Goal: Check status: Check status

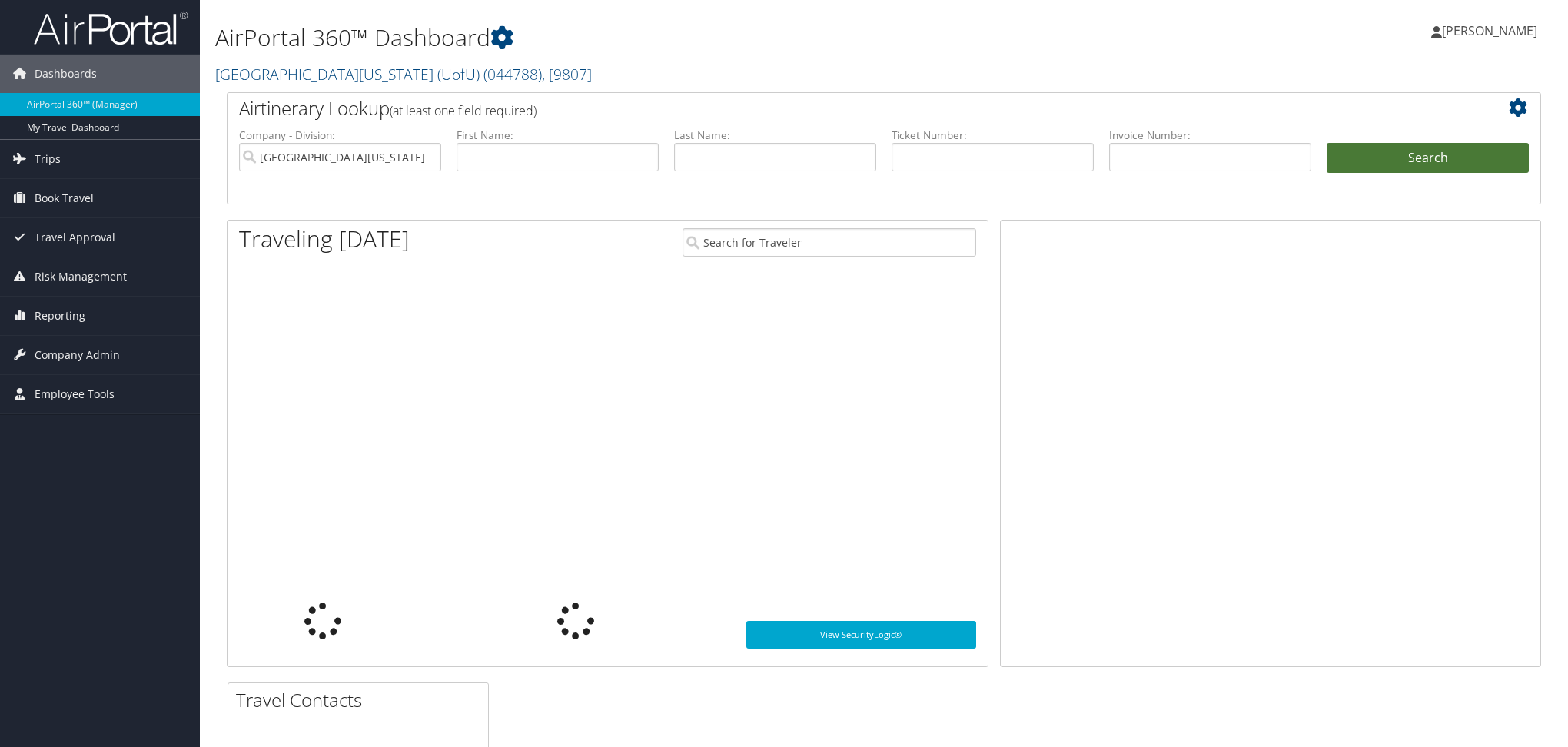
click at [941, 166] on input "text" at bounding box center [993, 156] width 202 height 28
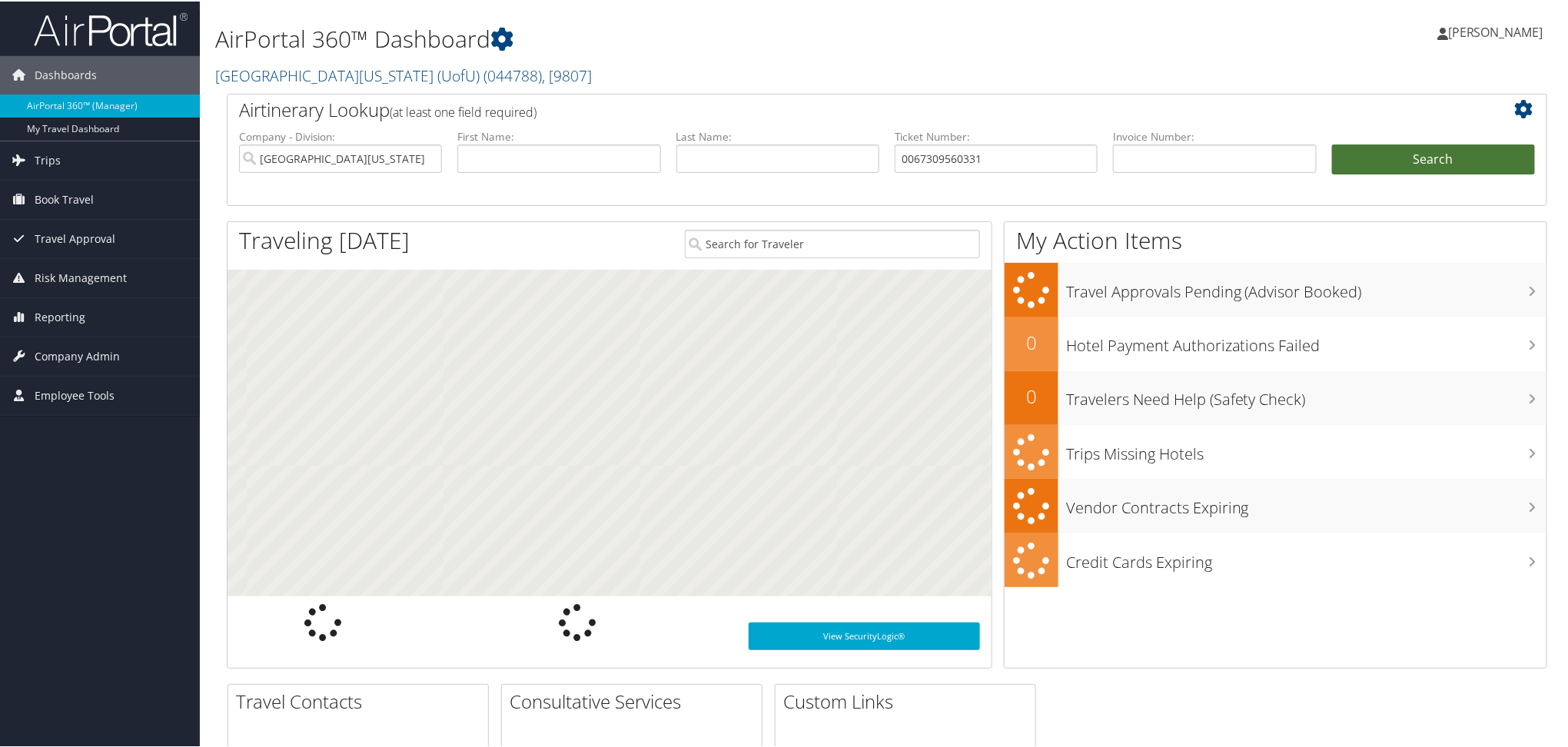
type input "0067309560331"
click at [1406, 159] on button "Search" at bounding box center [1434, 158] width 203 height 31
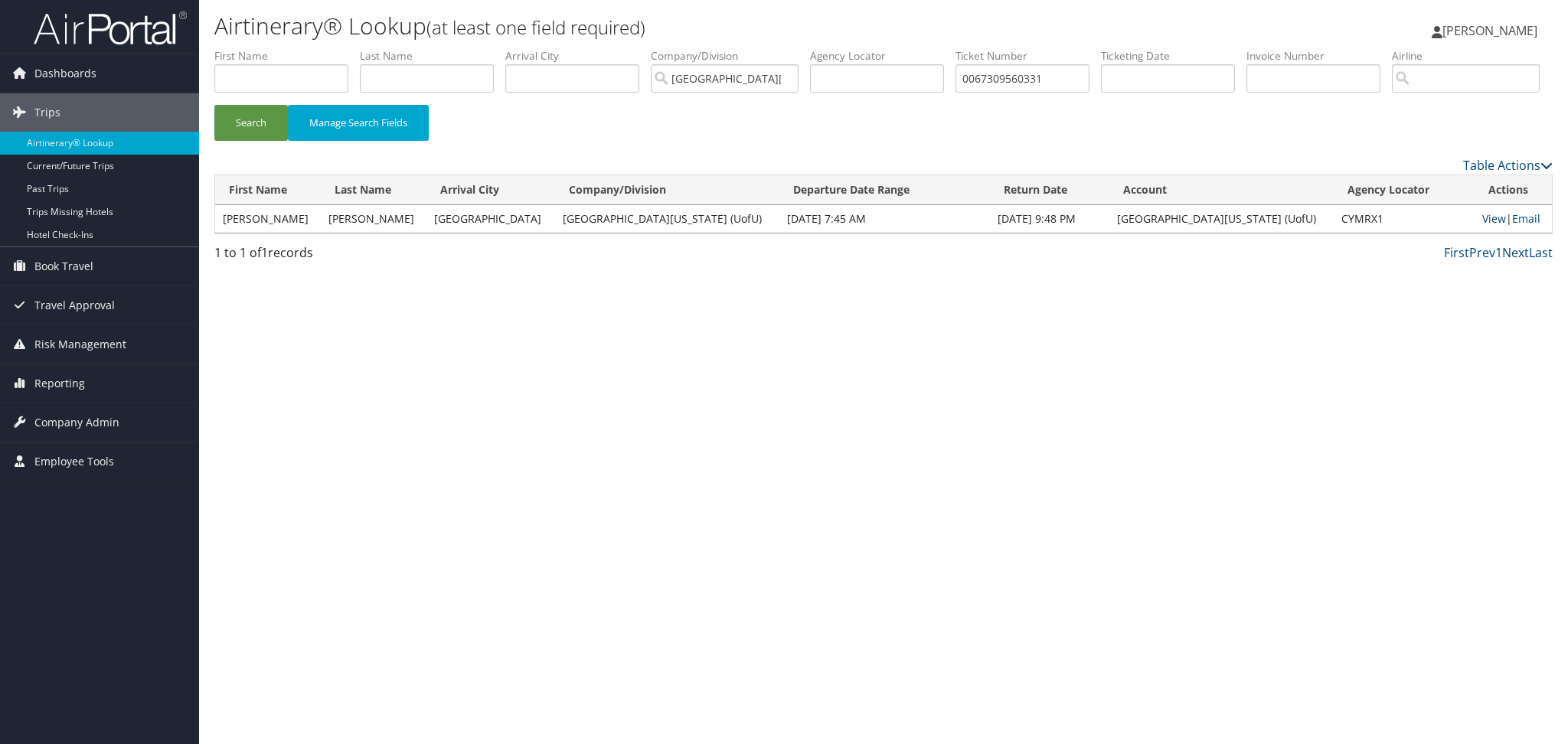
click at [1482, 226] on link "View" at bounding box center [1494, 218] width 24 height 14
click at [86, 346] on span "Risk Management" at bounding box center [80, 344] width 92 height 38
click at [88, 266] on span "Book Travel" at bounding box center [64, 265] width 59 height 38
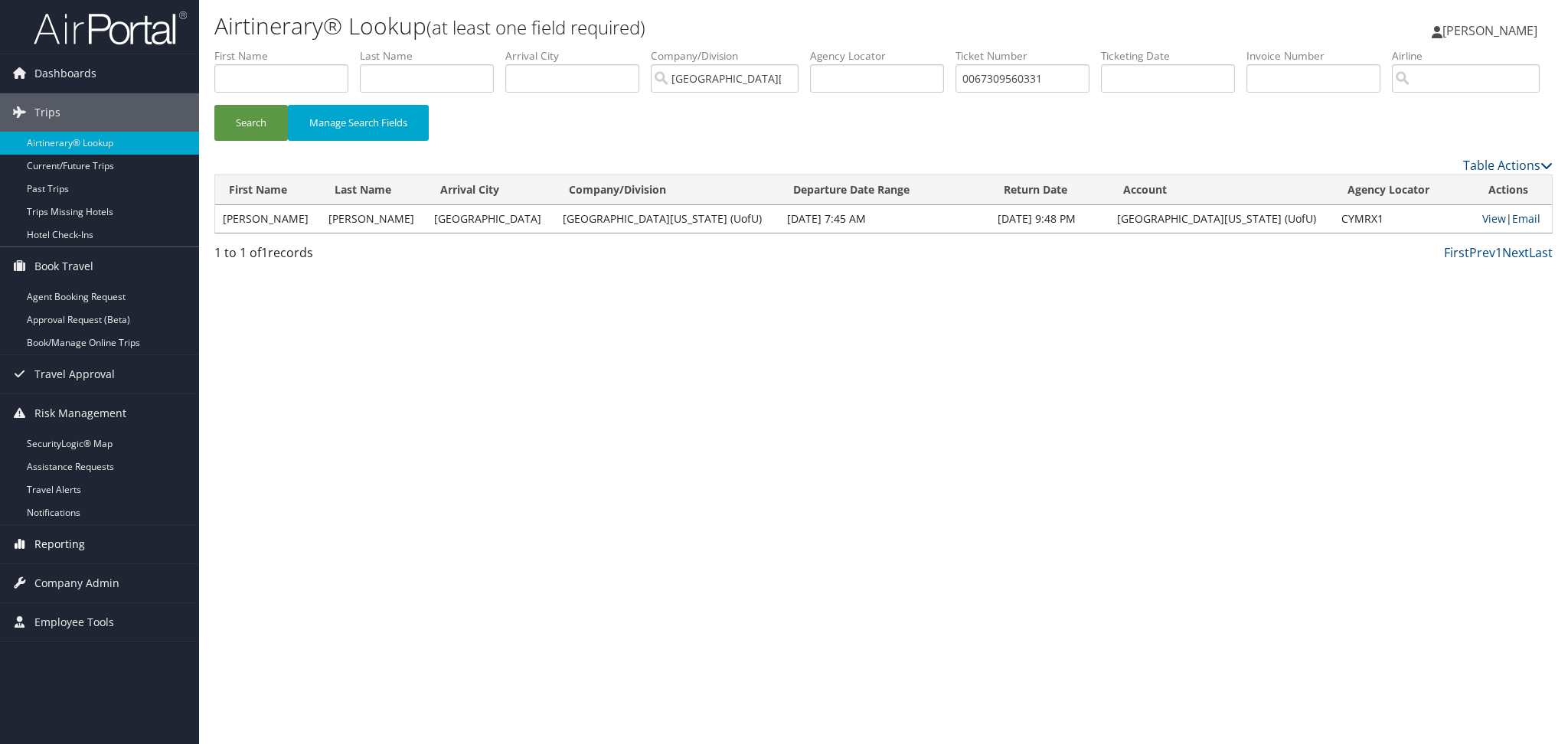
click at [79, 542] on span "Reporting" at bounding box center [60, 544] width 51 height 38
click at [74, 572] on link "Unused Tickets" at bounding box center [99, 574] width 199 height 23
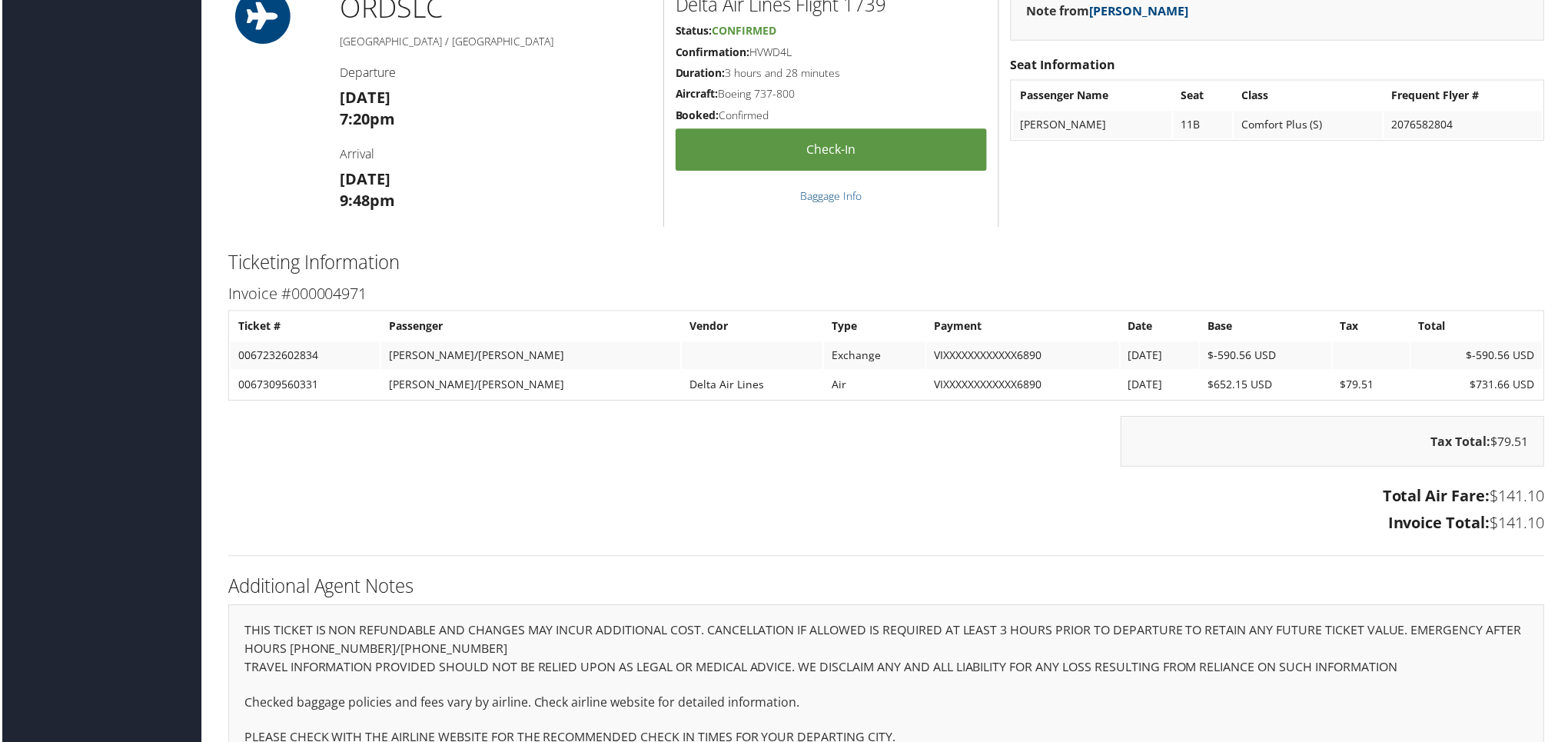
scroll to position [1114, 0]
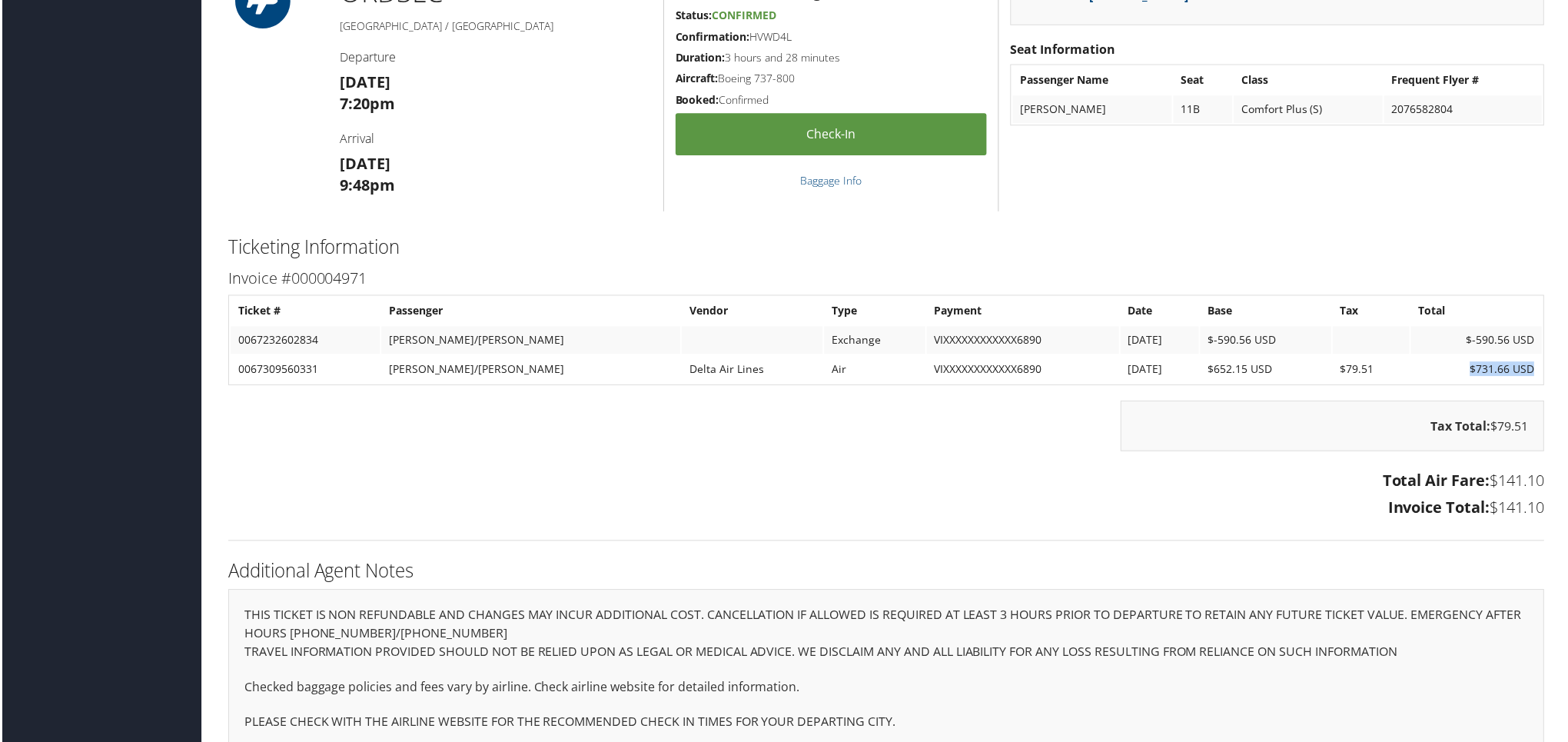
drag, startPoint x: 1533, startPoint y: 347, endPoint x: 1453, endPoint y: 348, distance: 80.0
click at [1461, 357] on td "$731.66 USD" at bounding box center [1479, 371] width 132 height 28
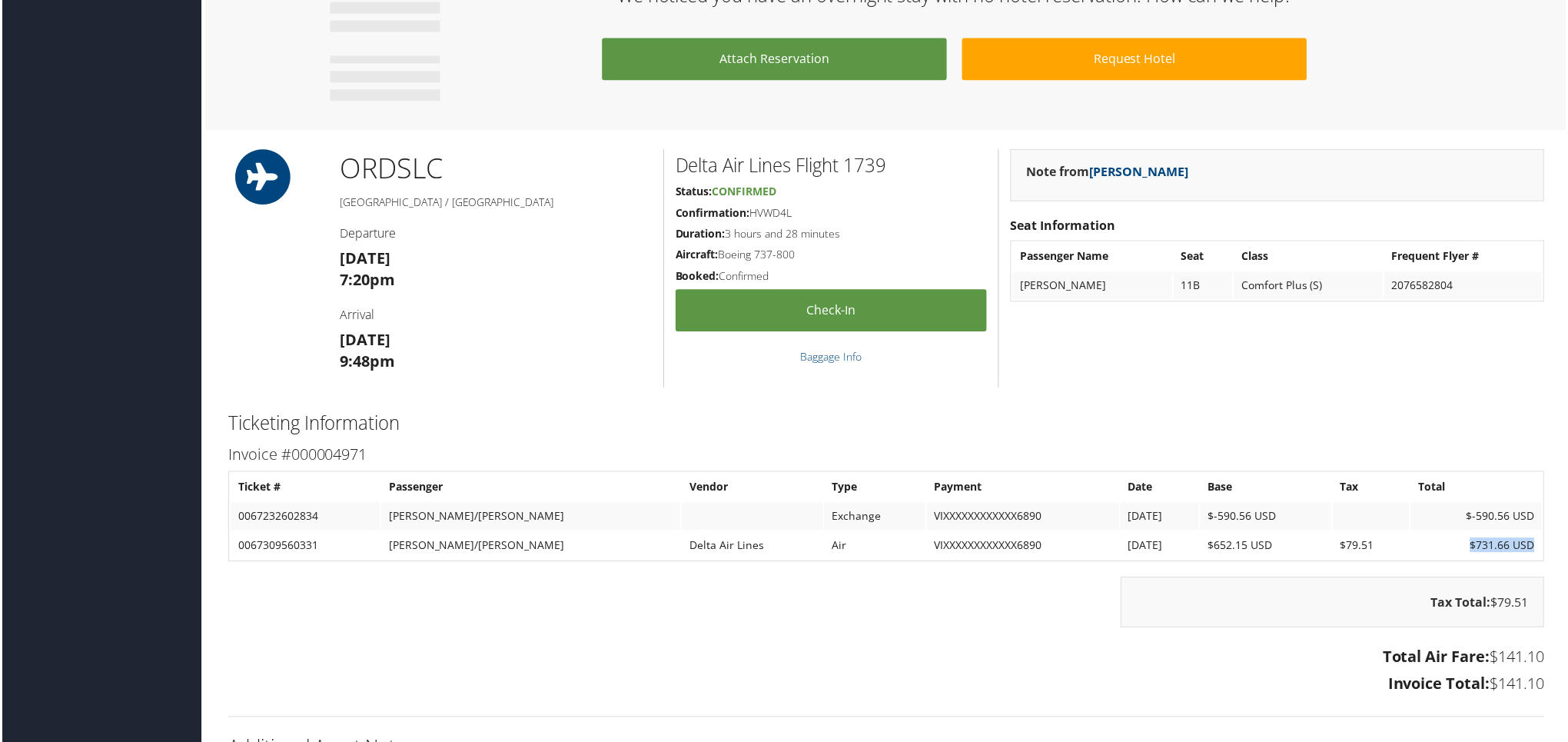
scroll to position [1026, 0]
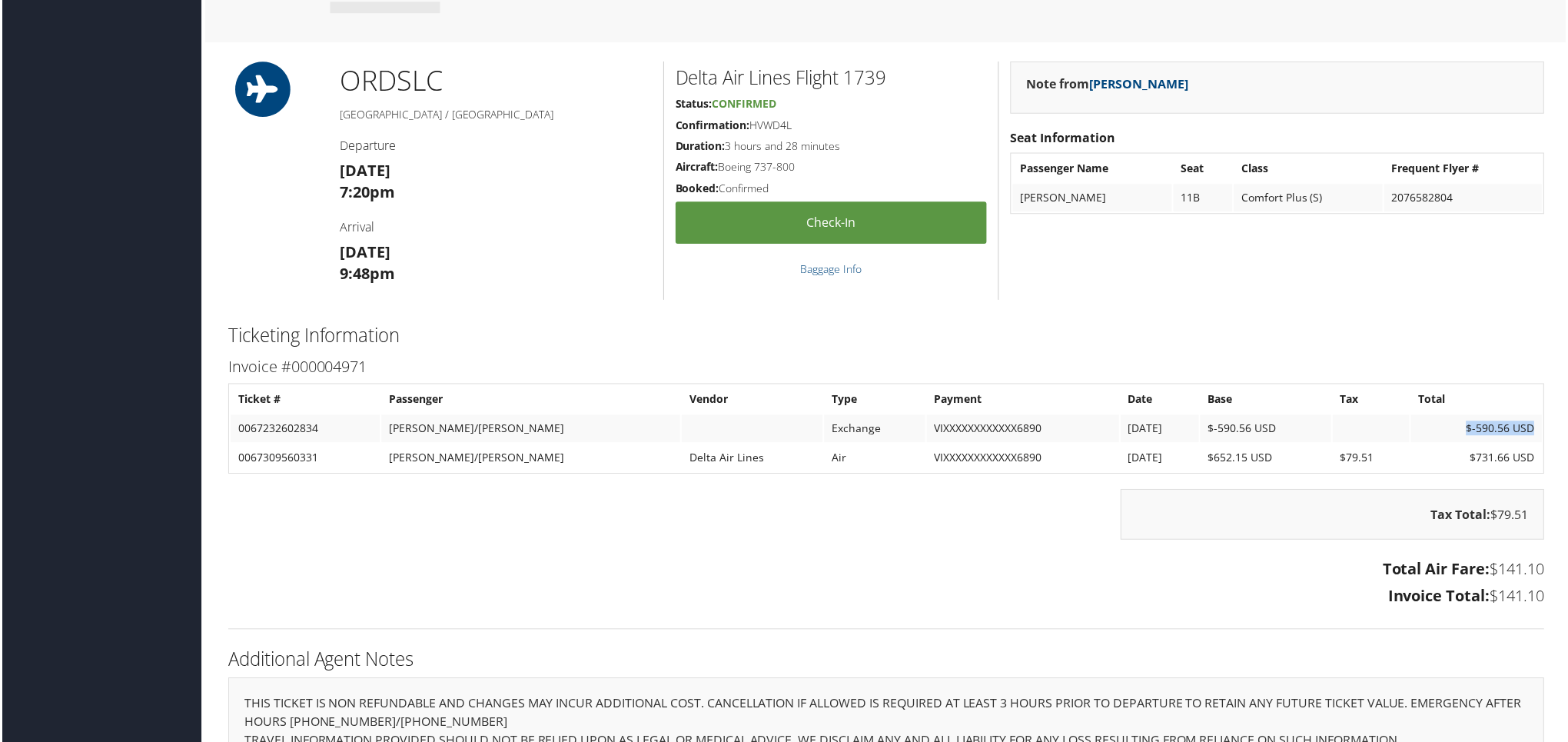
drag, startPoint x: 1536, startPoint y: 409, endPoint x: 1483, endPoint y: 408, distance: 53.0
click at [1428, 416] on td "$-590.56 USD" at bounding box center [1479, 430] width 132 height 28
drag, startPoint x: 1548, startPoint y: 580, endPoint x: 1349, endPoint y: 547, distance: 201.7
click at [1349, 557] on div "Total Air Fare: $141.10 Invoice Total: $141.10" at bounding box center [887, 586] width 1344 height 58
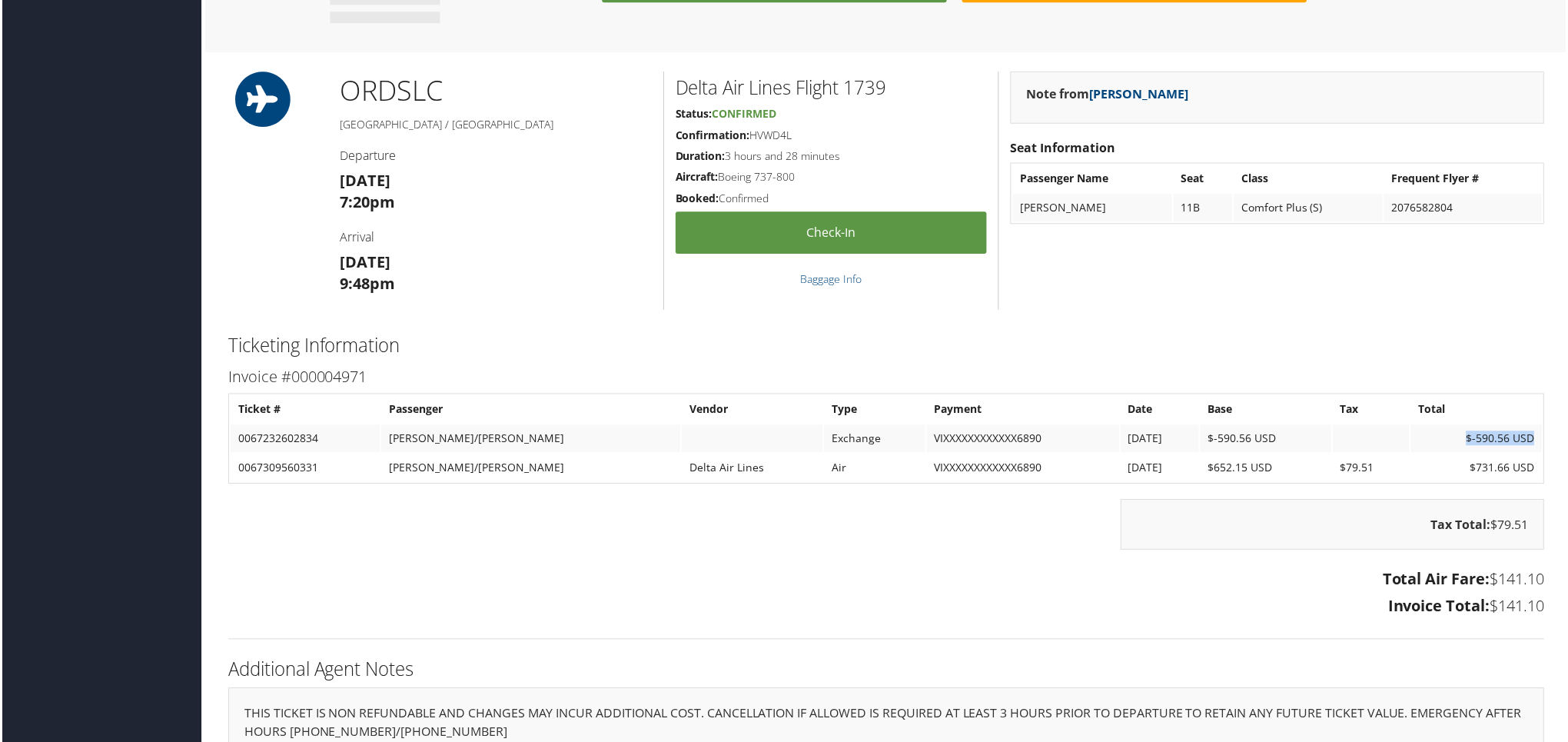
scroll to position [1114, 0]
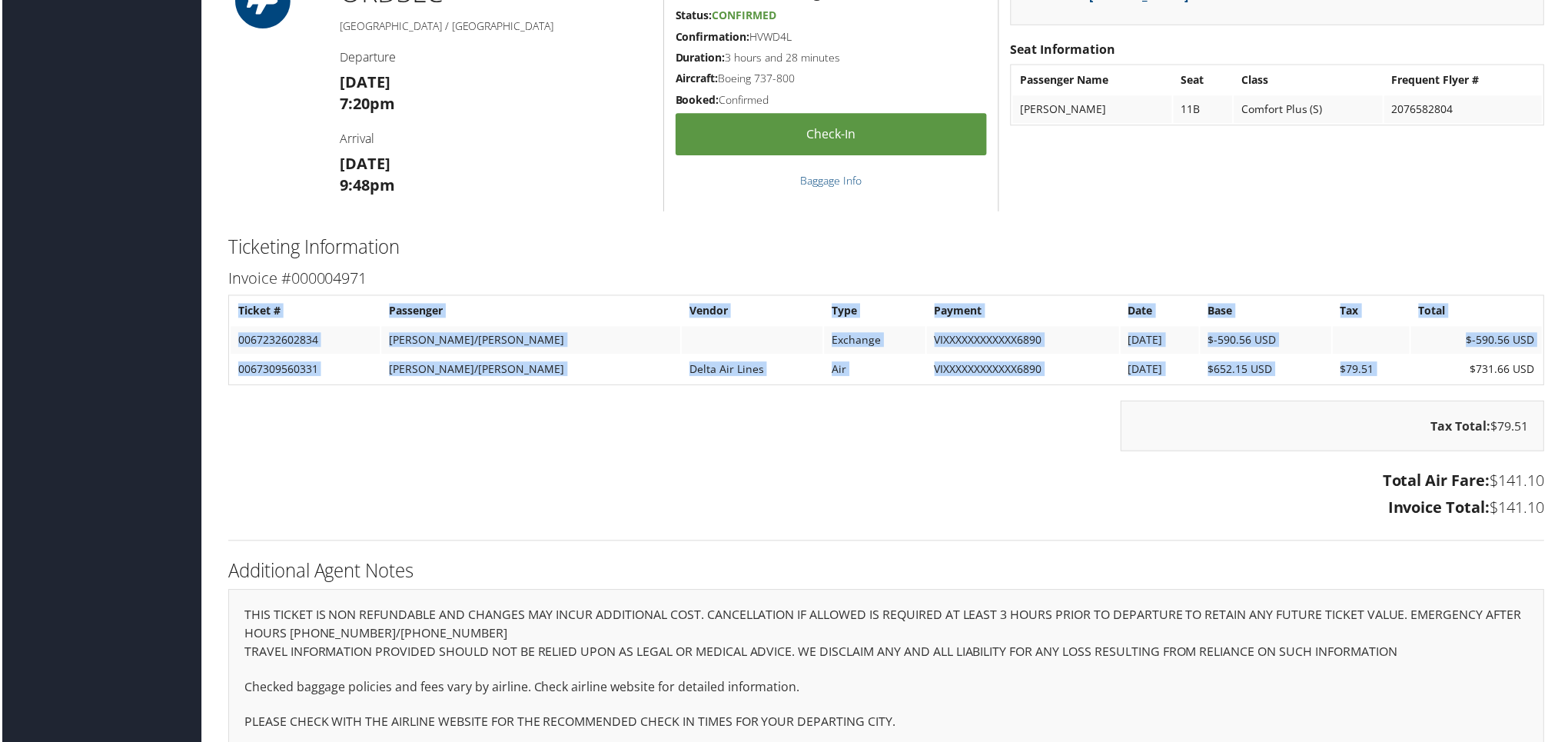
drag, startPoint x: 1467, startPoint y: 344, endPoint x: 1363, endPoint y: 326, distance: 105.5
click at [1543, 337] on div "Invoice #000004971 Ticket # Passenger Vendor Type Payment Date Base Tax Total 0…" at bounding box center [887, 396] width 1344 height 260
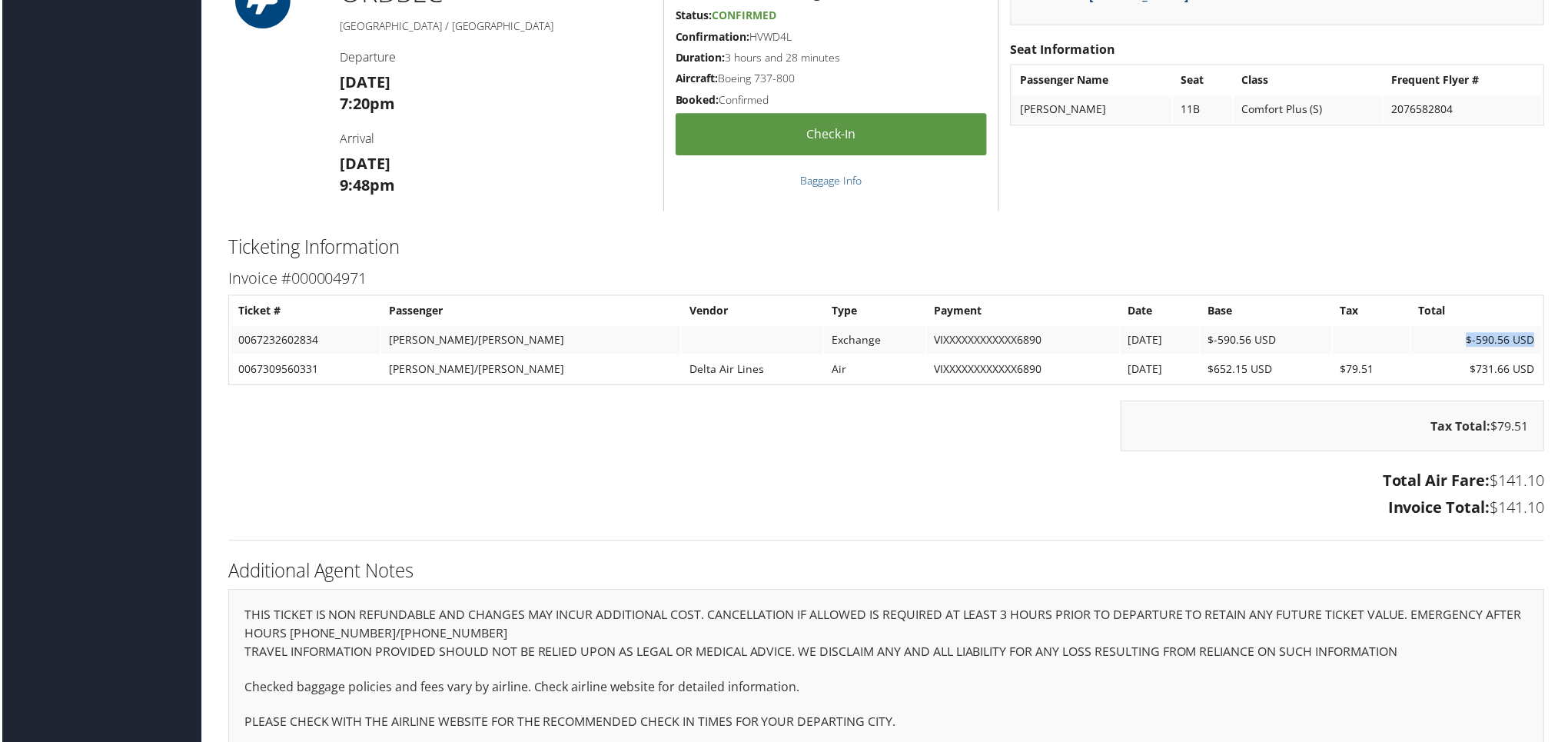
drag, startPoint x: 1444, startPoint y: 319, endPoint x: 1532, endPoint y: 319, distance: 88.0
click at [1532, 328] on td "$-590.56 USD" at bounding box center [1479, 342] width 132 height 28
drag, startPoint x: 1449, startPoint y: 351, endPoint x: 1530, endPoint y: 347, distance: 81.1
click at [1530, 357] on td "$731.66 USD" at bounding box center [1479, 371] width 132 height 28
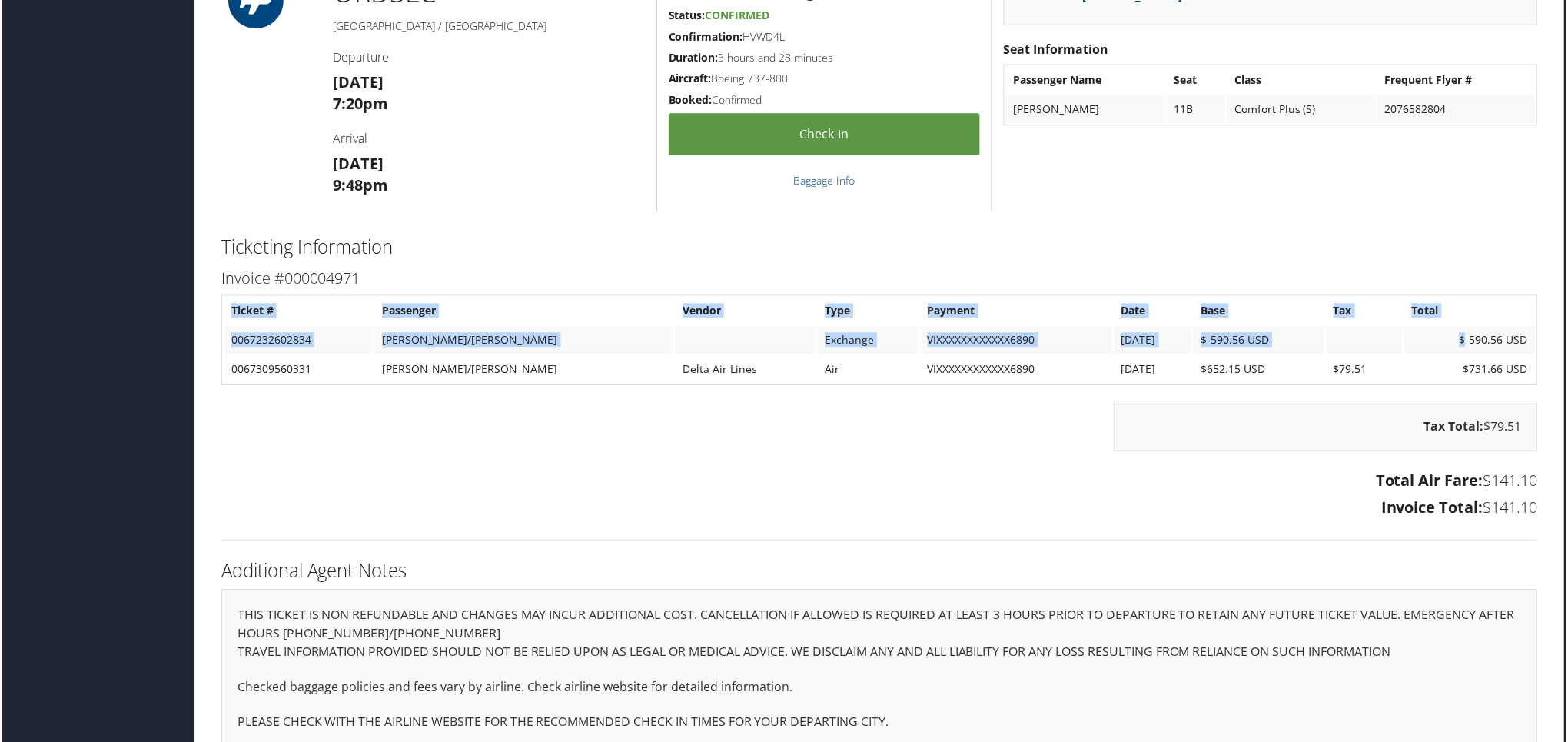
drag, startPoint x: 1469, startPoint y: 323, endPoint x: 1562, endPoint y: 321, distance: 93.0
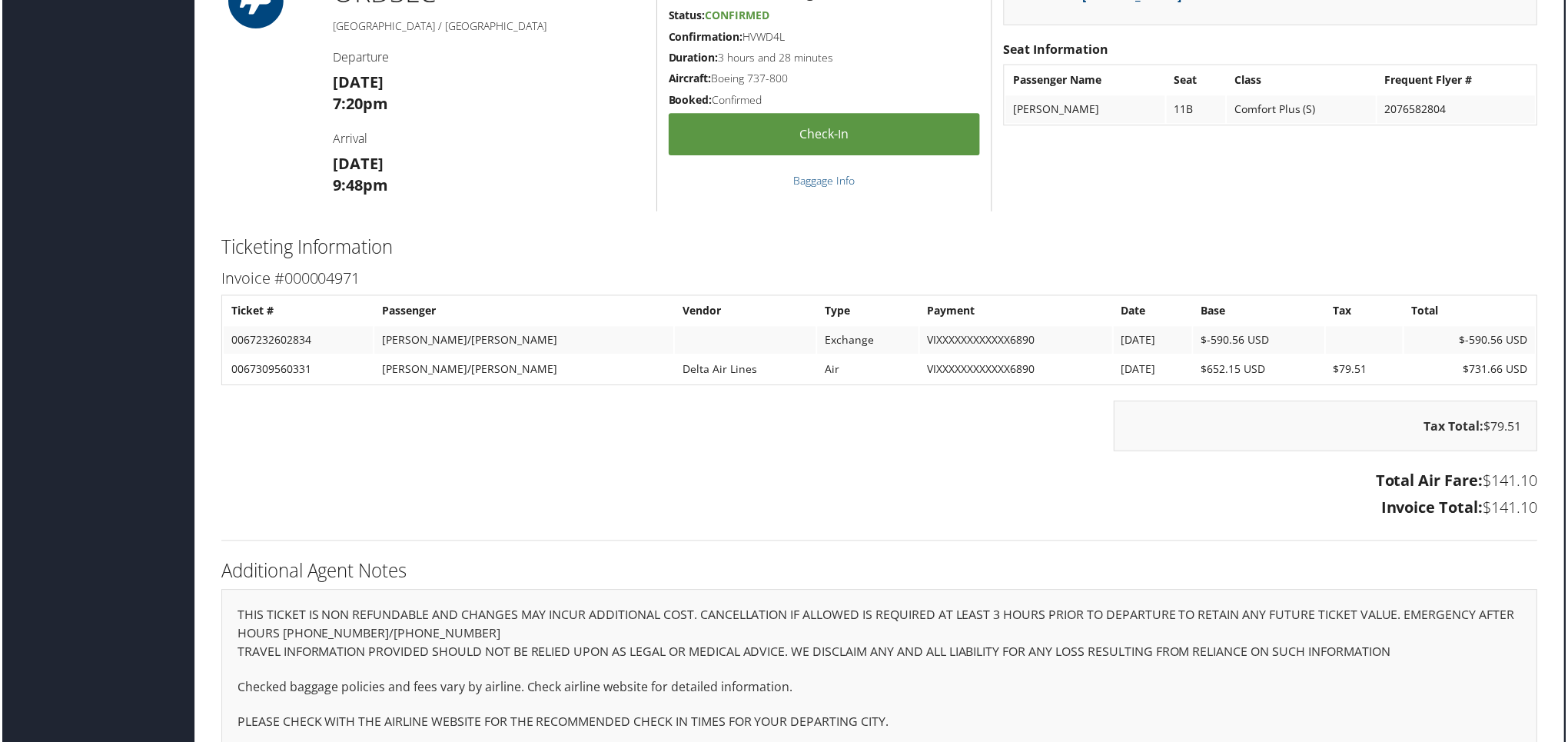
click at [1419, 357] on td "$731.66 USD" at bounding box center [1472, 371] width 132 height 28
drag, startPoint x: 1540, startPoint y: 458, endPoint x: 1208, endPoint y: 515, distance: 336.9
click at [1208, 515] on div "Ticketing Information Invoice #000004971 Ticket # Passenger Vendor Type Payment…" at bounding box center [880, 394] width 1344 height 326
drag, startPoint x: 1218, startPoint y: 319, endPoint x: 1135, endPoint y: 323, distance: 83.1
click at [1135, 328] on tr "0067232602834 SMITH/PAULA Exchange VIXXXXXXXXXXXX6890 7/28/2025 $-590.56 USD $-…" at bounding box center [881, 342] width 1317 height 28
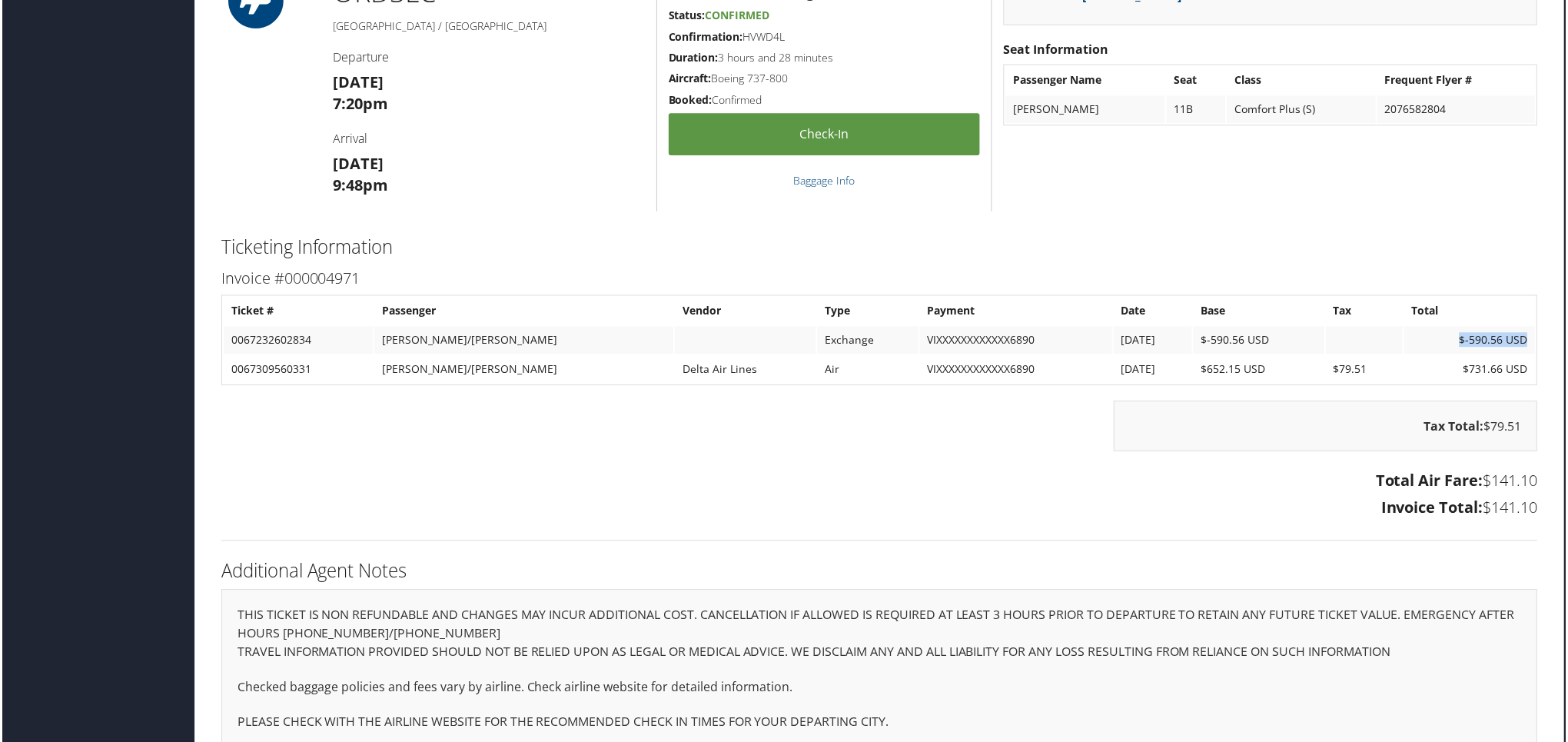
drag, startPoint x: 1435, startPoint y: 314, endPoint x: 1524, endPoint y: 315, distance: 89.0
click at [1524, 328] on td "$-590.56 USD" at bounding box center [1472, 342] width 132 height 28
click at [1453, 328] on td "$-590.56 USD" at bounding box center [1472, 342] width 132 height 28
click at [1449, 328] on td "$-590.56 USD" at bounding box center [1472, 342] width 132 height 28
drag, startPoint x: 1441, startPoint y: 309, endPoint x: 1527, endPoint y: 314, distance: 86.1
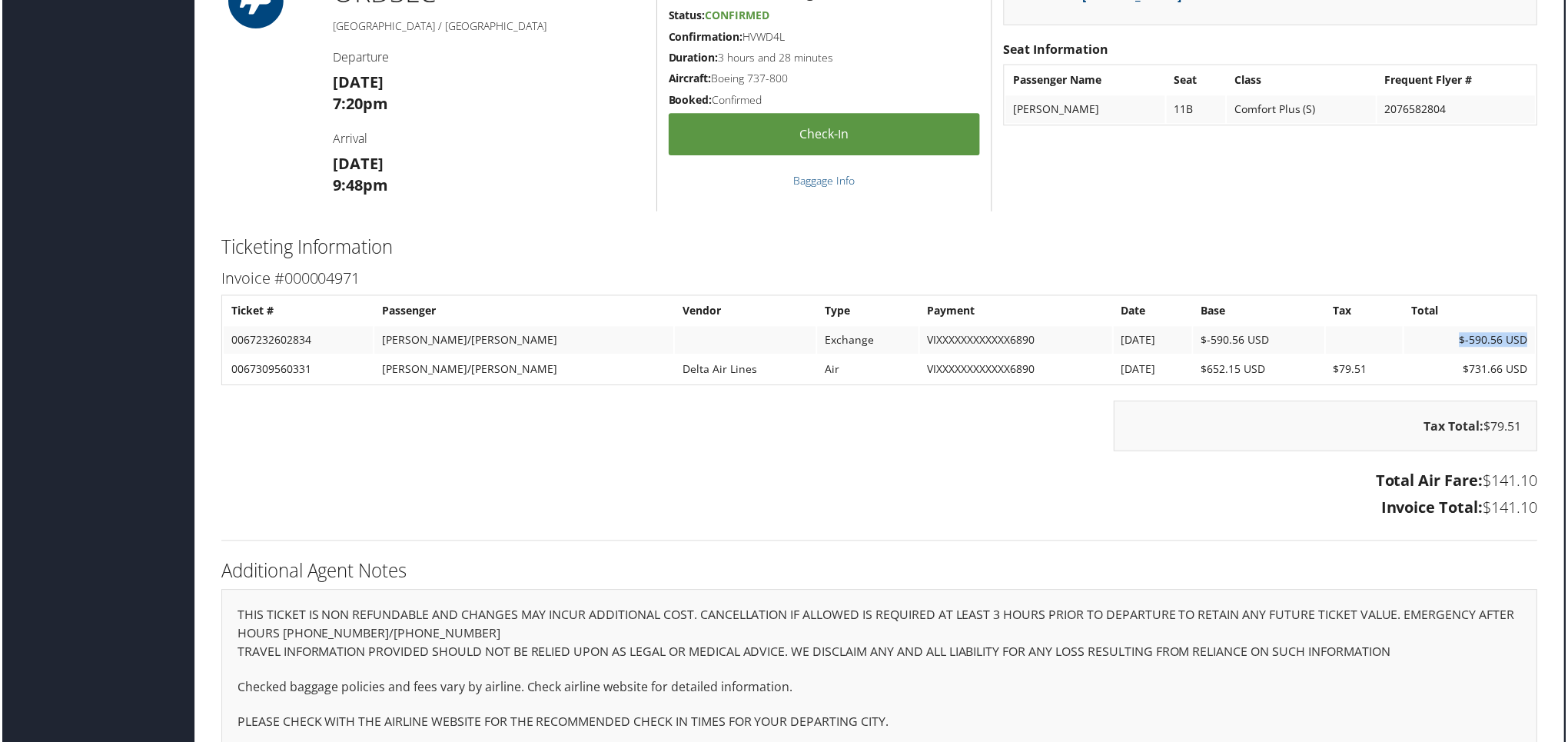
click at [1527, 328] on td "$-590.56 USD" at bounding box center [1472, 342] width 132 height 28
drag, startPoint x: 1458, startPoint y: 354, endPoint x: 1503, endPoint y: 356, distance: 45.0
click at [1503, 357] on td "$731.66 USD" at bounding box center [1472, 371] width 132 height 28
drag, startPoint x: 1537, startPoint y: 450, endPoint x: 1379, endPoint y: 507, distance: 168.0
click at [1379, 507] on div "Ticketing Information Invoice #000004971 Ticket # Passenger Vendor Type Payment…" at bounding box center [880, 394] width 1344 height 326
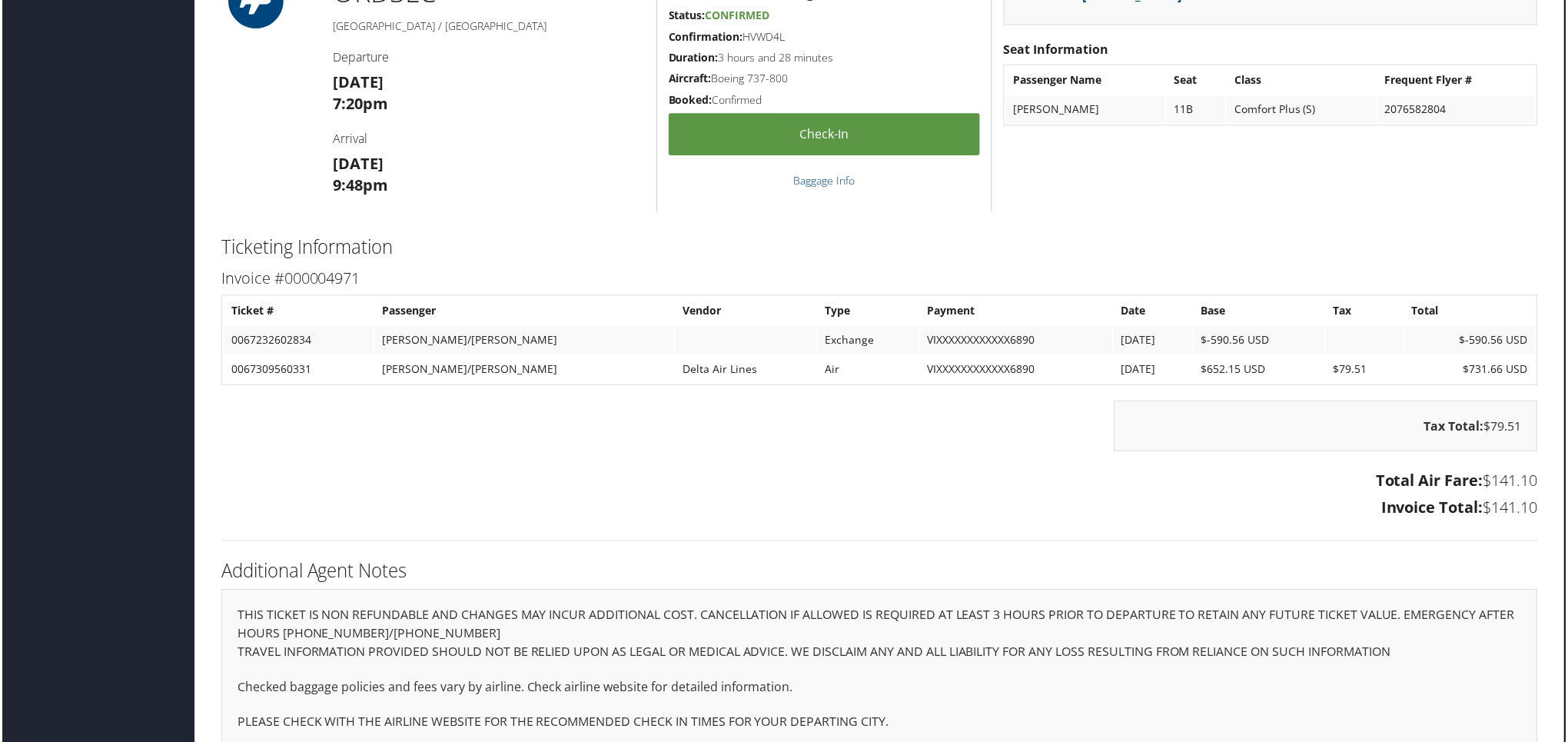
click at [1488, 507] on div "Ticketing Information Invoice #000004971 Ticket # Passenger Vendor Type Payment…" at bounding box center [880, 394] width 1344 height 326
drag, startPoint x: 1535, startPoint y: 496, endPoint x: 1367, endPoint y: 459, distance: 172.0
click at [1367, 468] on div "Total Air Fare: $141.10 Invoice Total: $141.10" at bounding box center [880, 497] width 1344 height 58
drag, startPoint x: 448, startPoint y: 408, endPoint x: 459, endPoint y: 418, distance: 14.9
click at [448, 409] on div "Tax Total: $79.51" at bounding box center [880, 435] width 1344 height 66
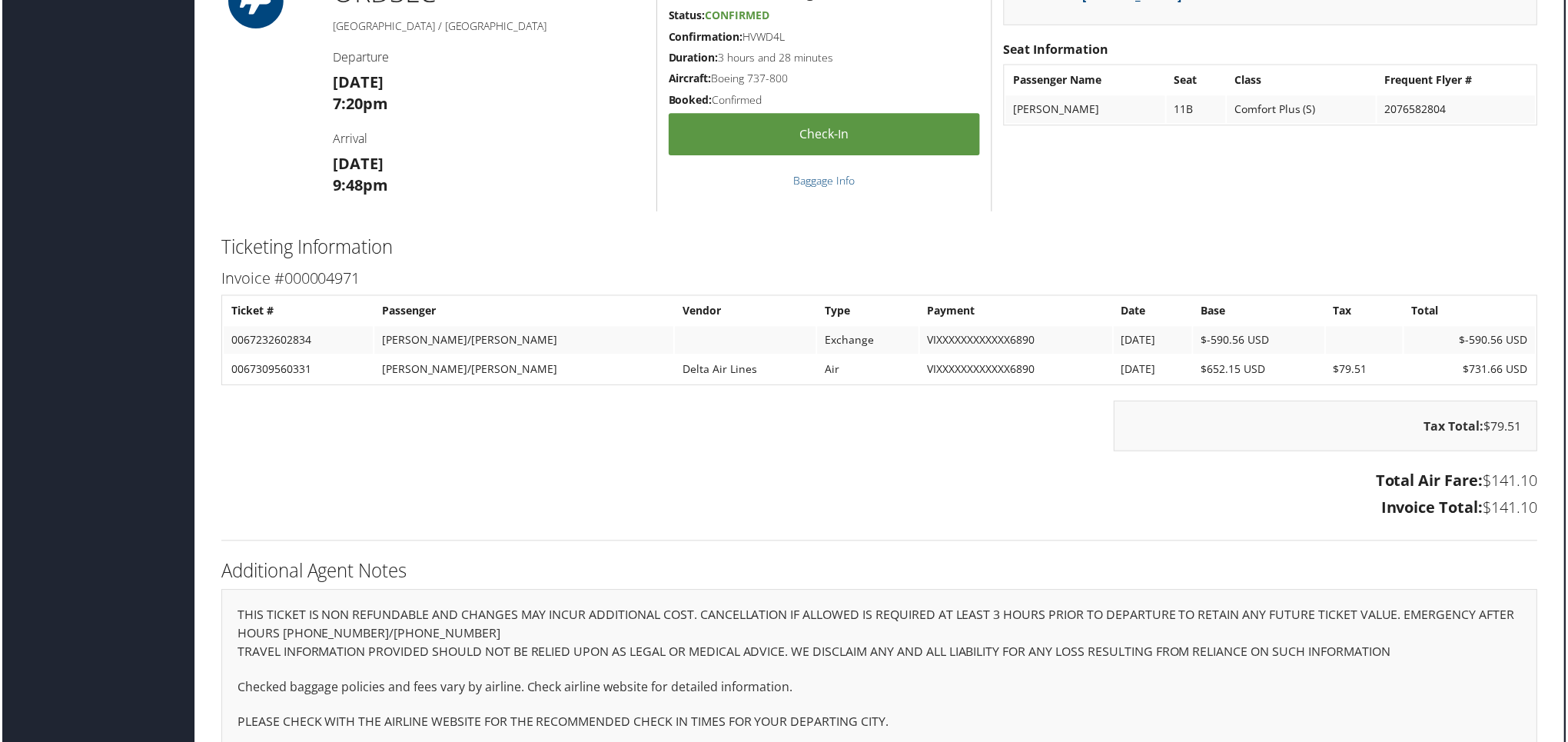
click at [660, 560] on h2 "Additional Agent Notes" at bounding box center [880, 573] width 1321 height 26
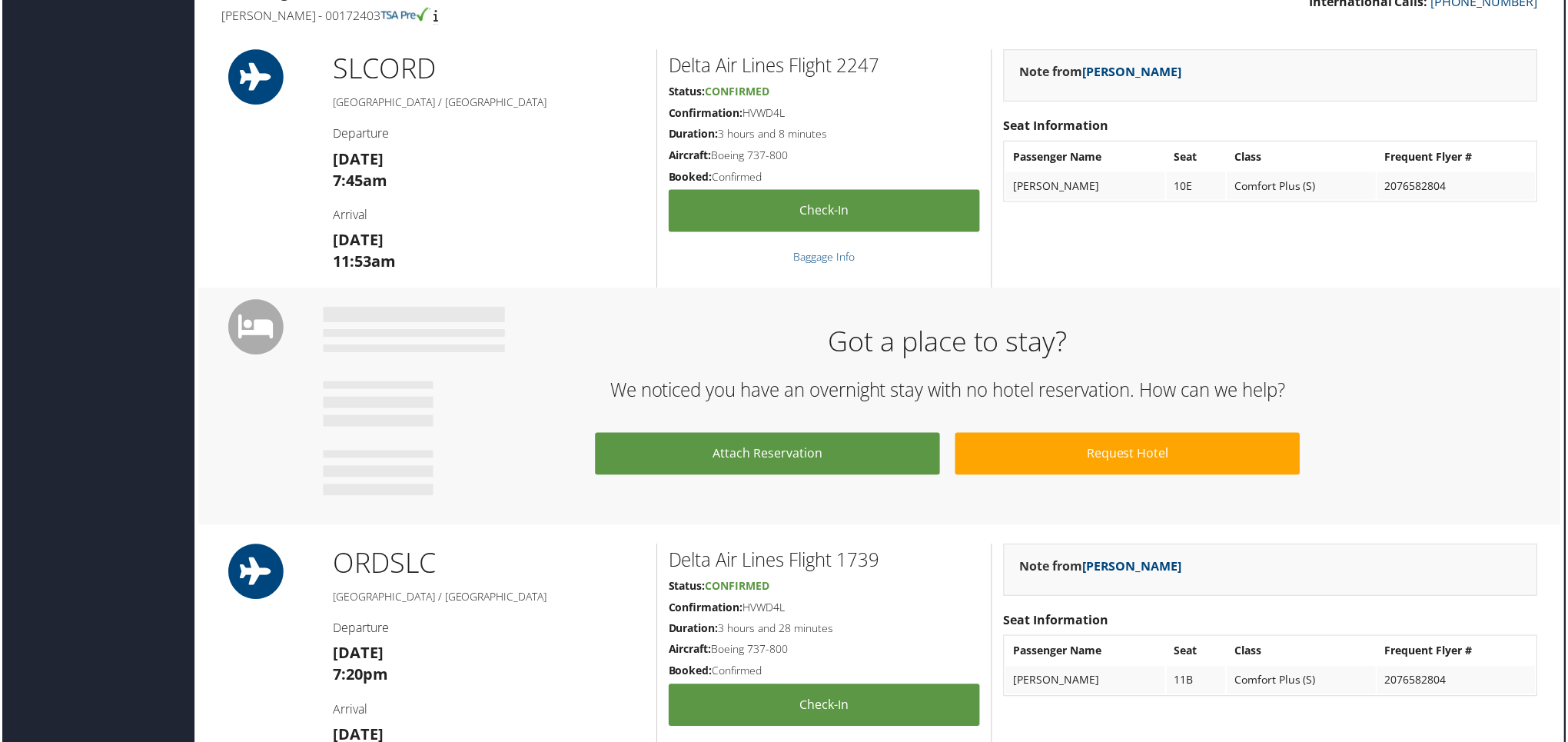
scroll to position [1011, 7]
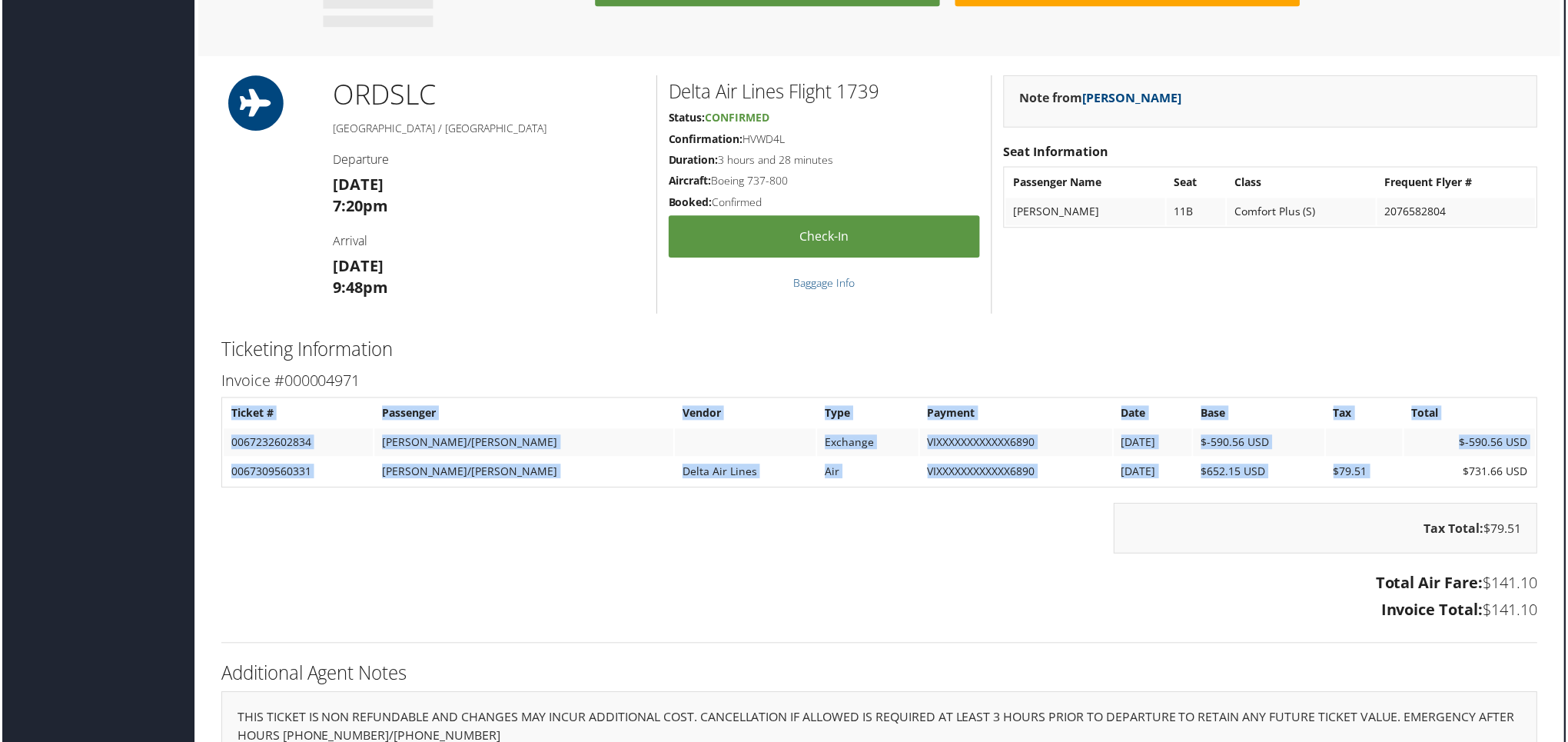
drag, startPoint x: 1457, startPoint y: 453, endPoint x: 1546, endPoint y: 453, distance: 89.0
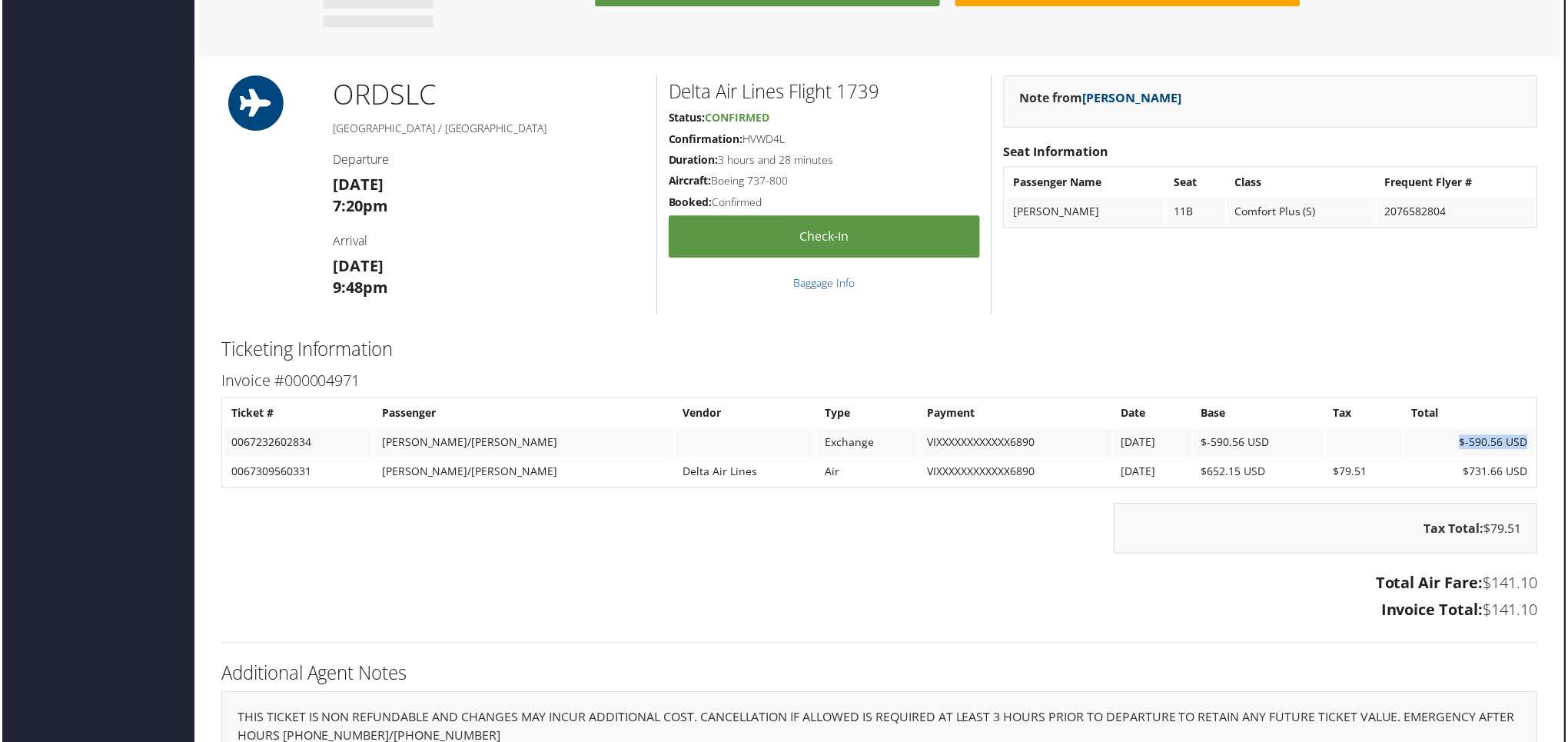
drag, startPoint x: 1442, startPoint y: 426, endPoint x: 1532, endPoint y: 426, distance: 90.0
click at [1532, 430] on td "$-590.56 USD" at bounding box center [1472, 444] width 132 height 28
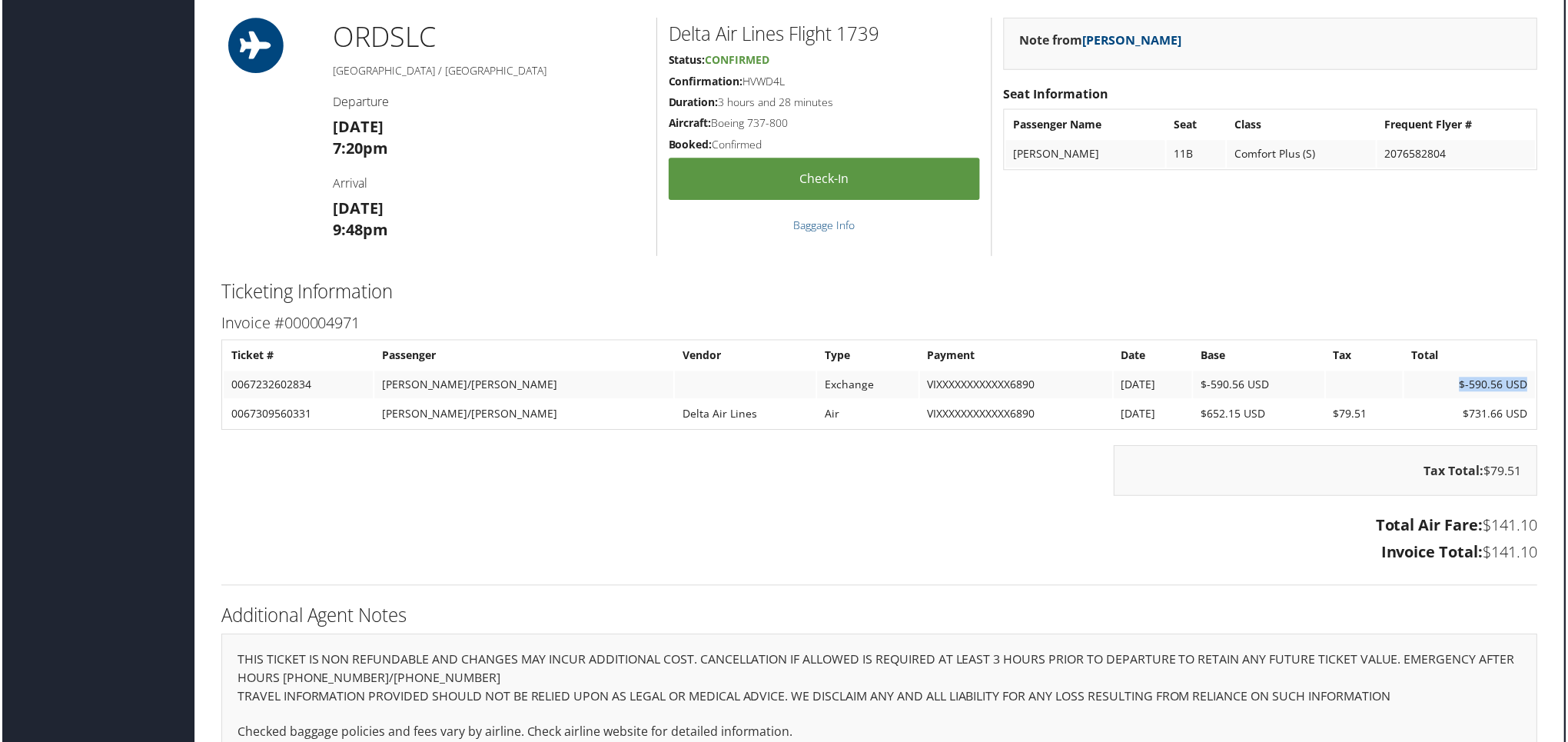
scroll to position [1114, 7]
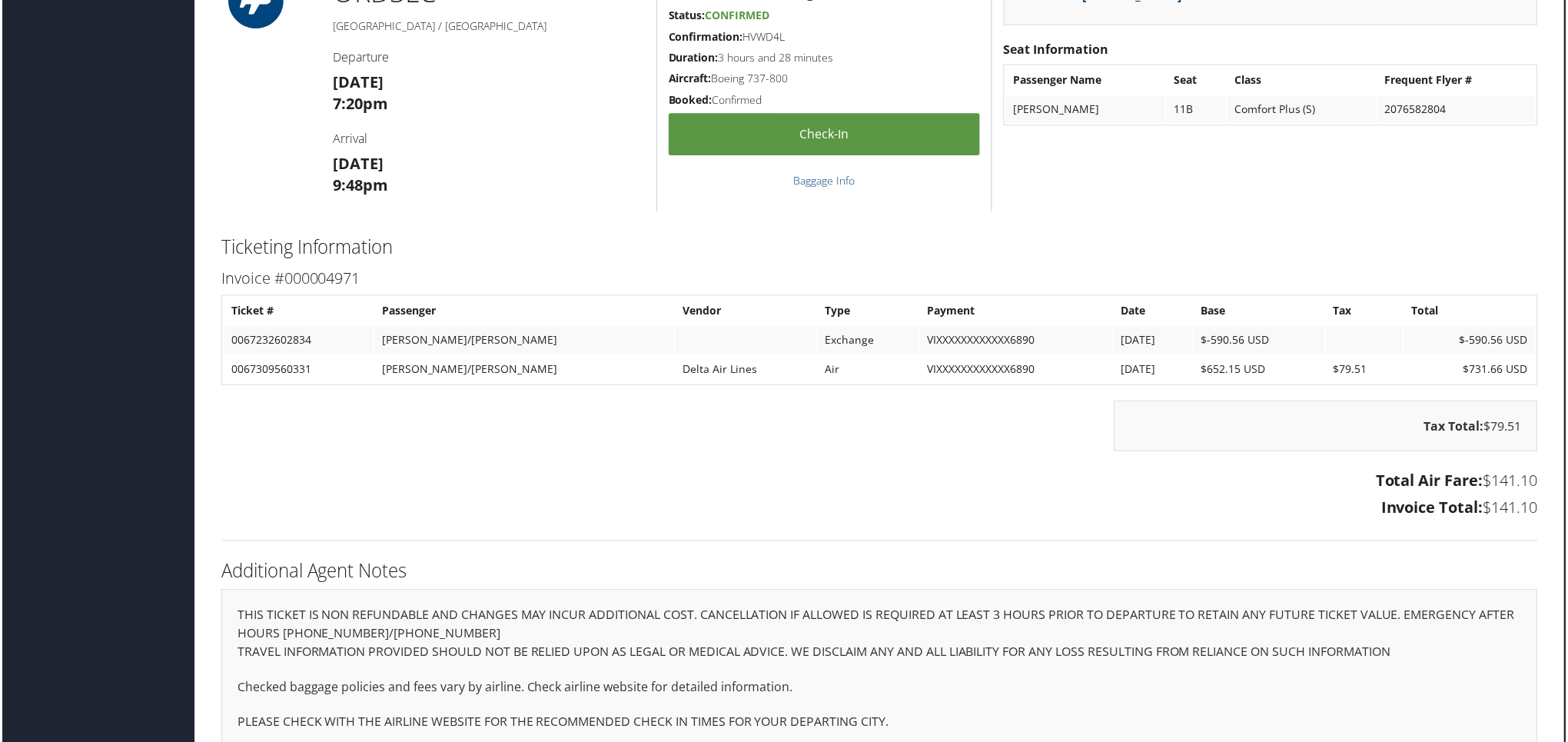
click at [1325, 269] on h3 "Invoice #000004971" at bounding box center [880, 279] width 1321 height 21
click at [941, 402] on div "Tax Total: $79.51" at bounding box center [880, 435] width 1344 height 66
drag, startPoint x: 1444, startPoint y: 344, endPoint x: 1531, endPoint y: 343, distance: 87.0
click at [1531, 357] on td "$731.66 USD" at bounding box center [1472, 371] width 132 height 28
click at [1385, 402] on div "Tax Total: $79.51" at bounding box center [1328, 428] width 426 height 51
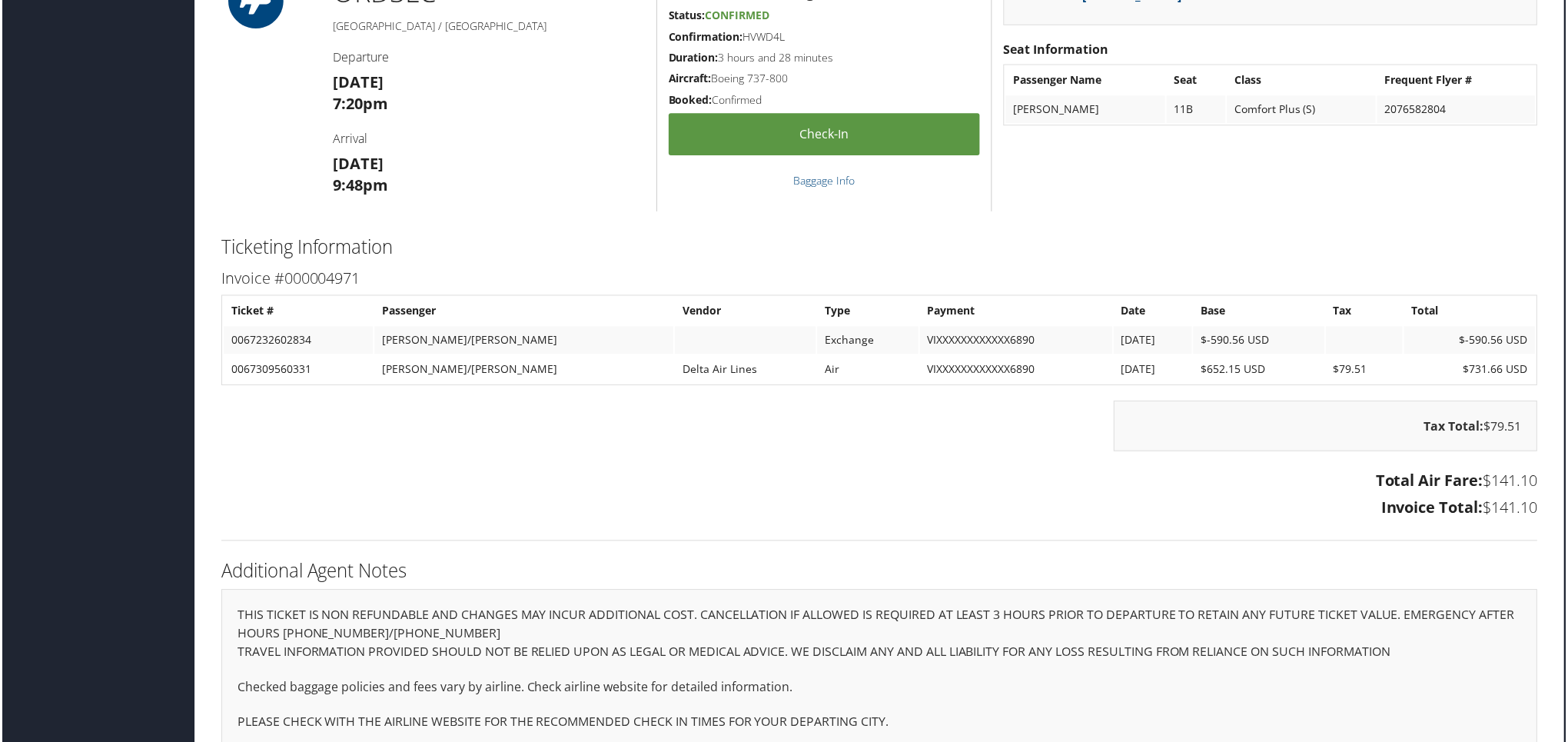
click at [281, 357] on td "0067309560331" at bounding box center [297, 371] width 149 height 28
copy td "0067309560331"
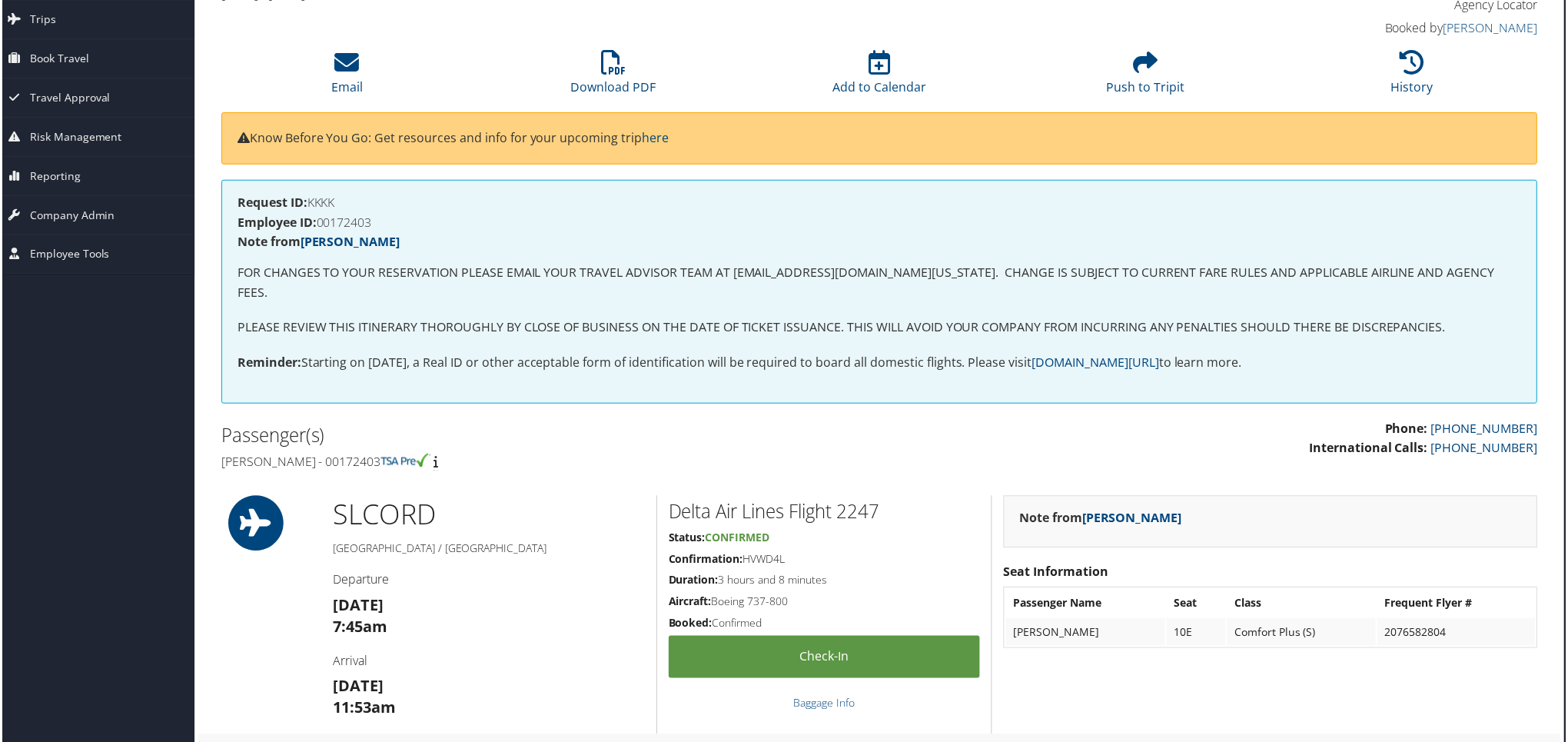
scroll to position [0, 7]
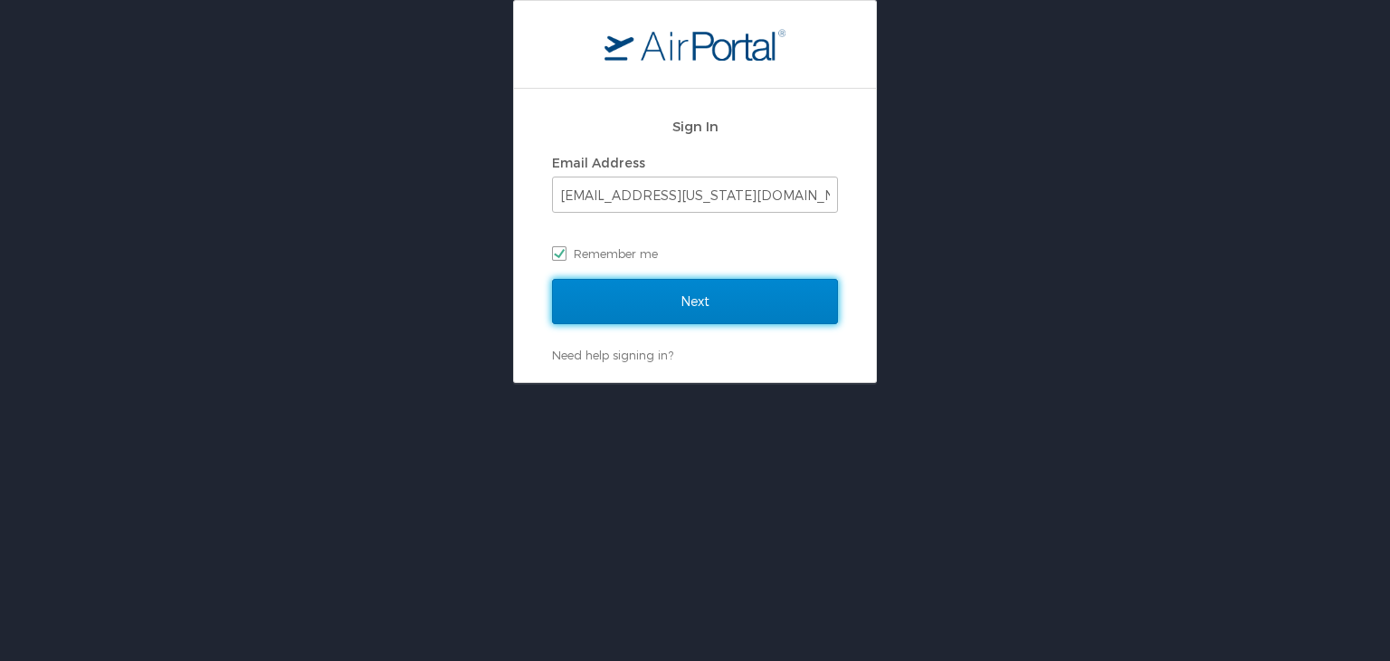
click at [673, 290] on input "Next" at bounding box center [695, 301] width 286 height 45
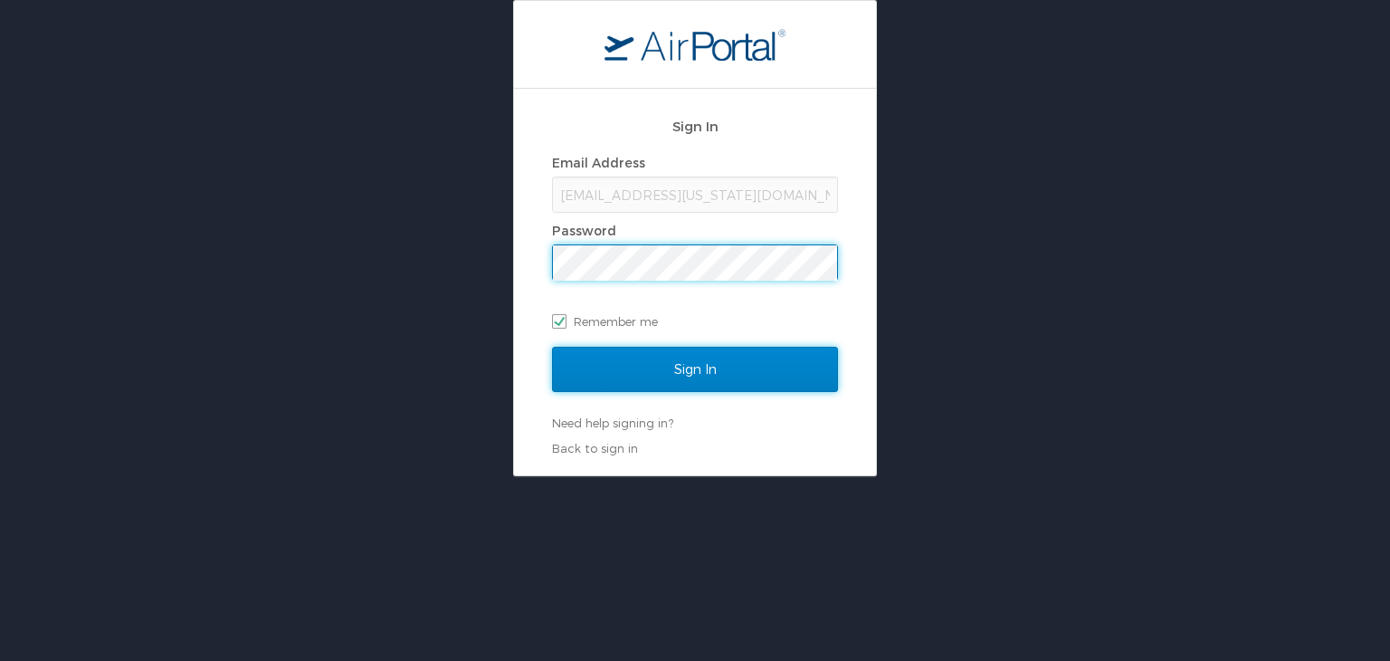
click at [670, 365] on input "Sign In" at bounding box center [695, 369] width 286 height 45
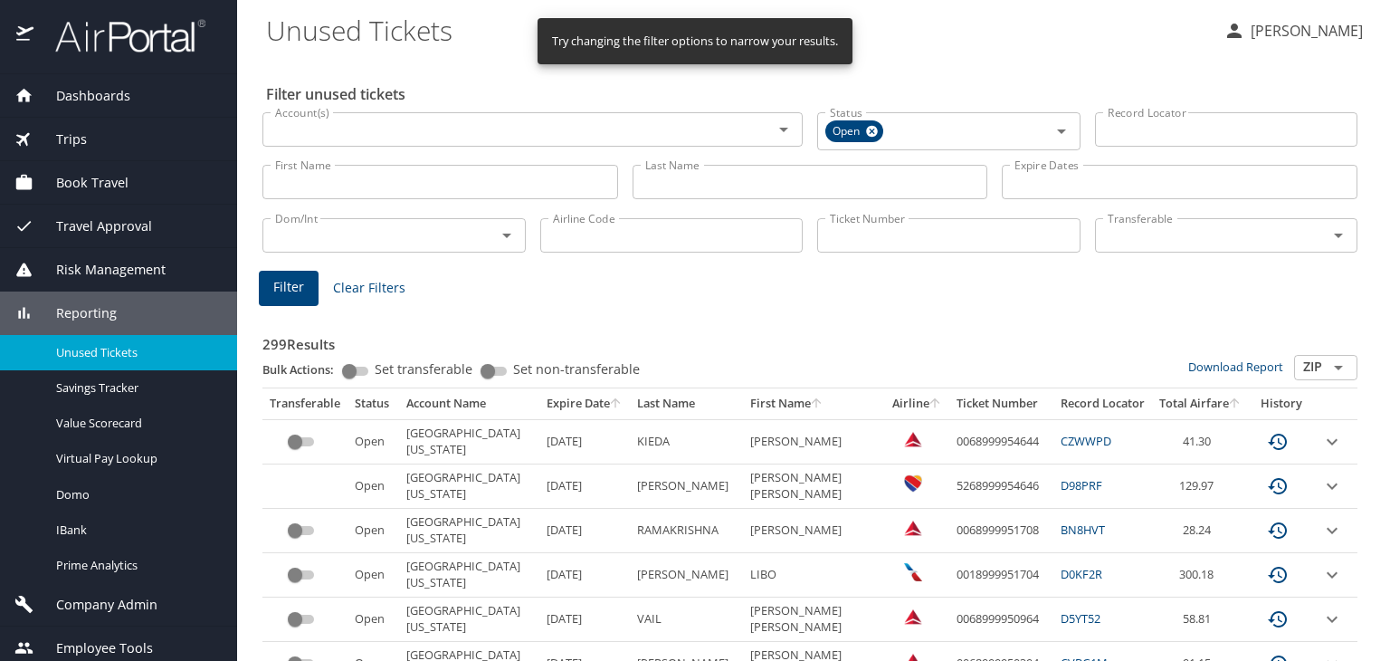
drag, startPoint x: 950, startPoint y: 244, endPoint x: 688, endPoint y: 269, distance: 263.6
click at [950, 243] on input "Ticket Number" at bounding box center [948, 235] width 263 height 34
paste input "0067142434433"
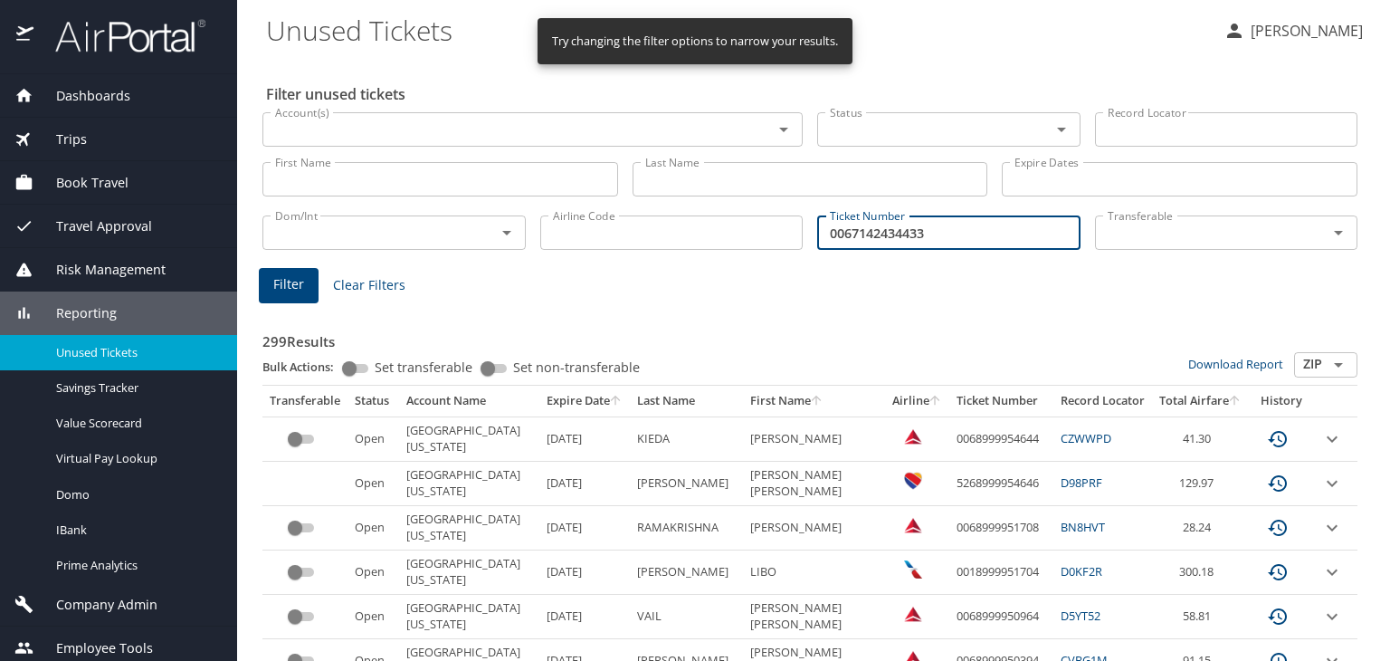
click at [293, 277] on span "Filter" at bounding box center [288, 284] width 31 height 23
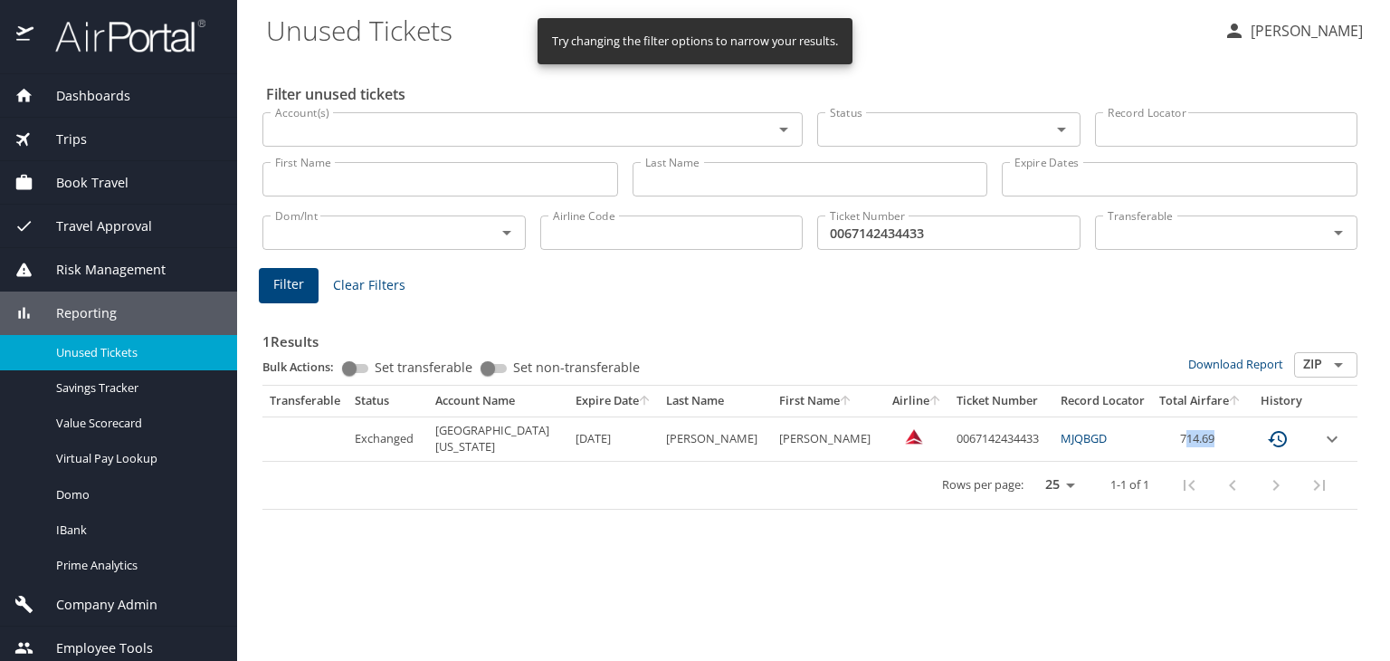
drag, startPoint x: 1219, startPoint y: 440, endPoint x: 1172, endPoint y: 444, distance: 47.2
click at [1172, 444] on td "714.69" at bounding box center [1200, 438] width 97 height 44
click at [1270, 443] on icon "custom pagination table" at bounding box center [1278, 439] width 22 height 22
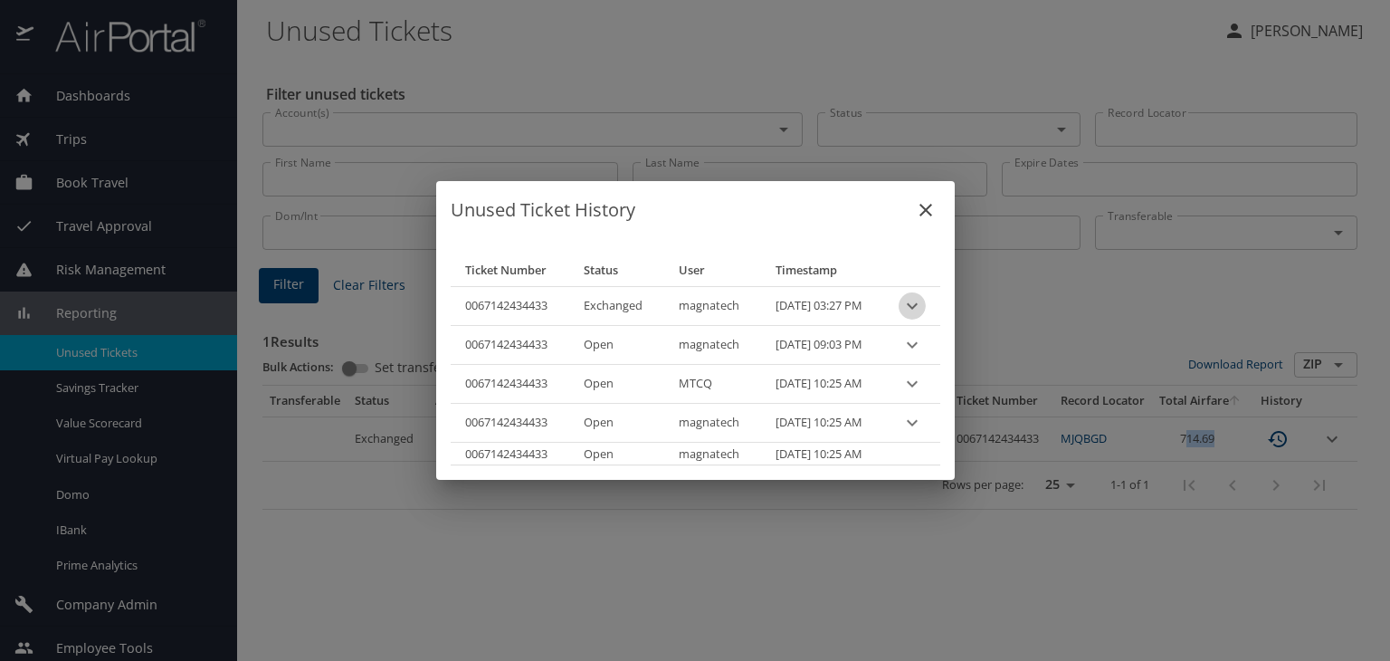
click at [923, 309] on icon "expand row" at bounding box center [912, 306] width 22 height 22
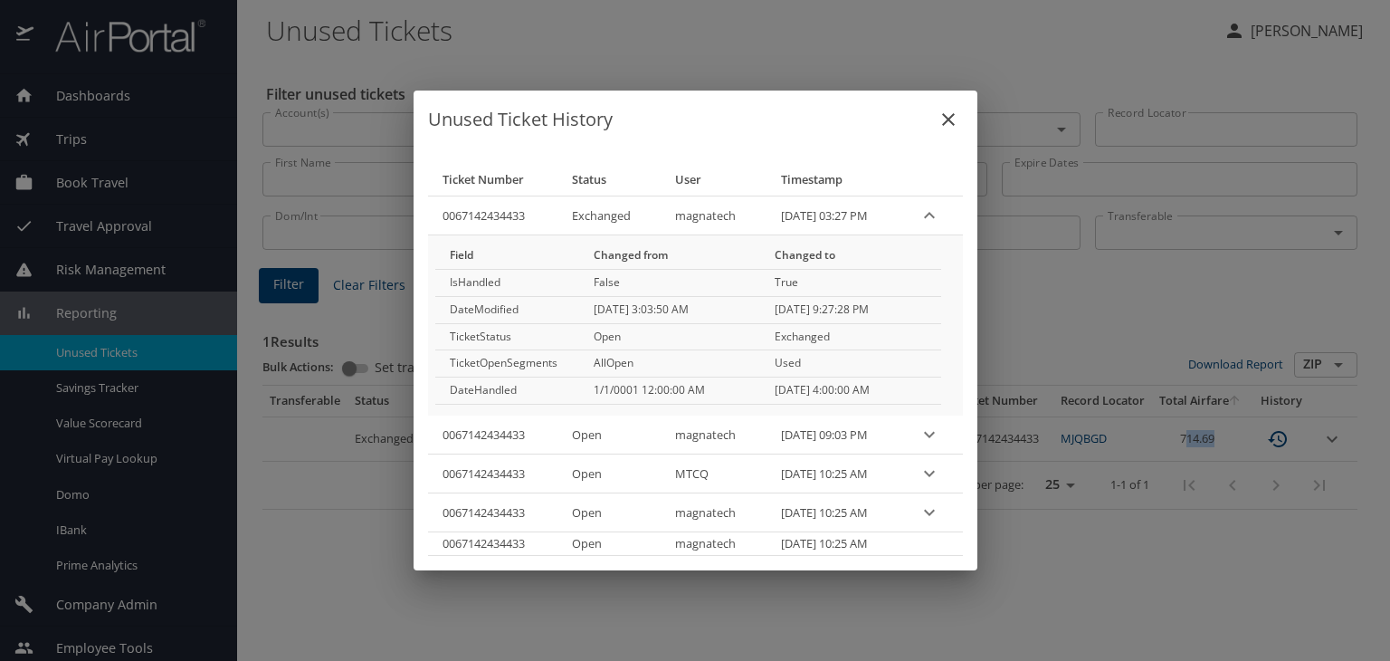
drag, startPoint x: 882, startPoint y: 219, endPoint x: 749, endPoint y: 229, distance: 133.4
click at [767, 229] on PM "09/03/2025, 03:27 PM" at bounding box center [834, 215] width 135 height 39
click at [928, 226] on icon "expand row" at bounding box center [930, 216] width 22 height 22
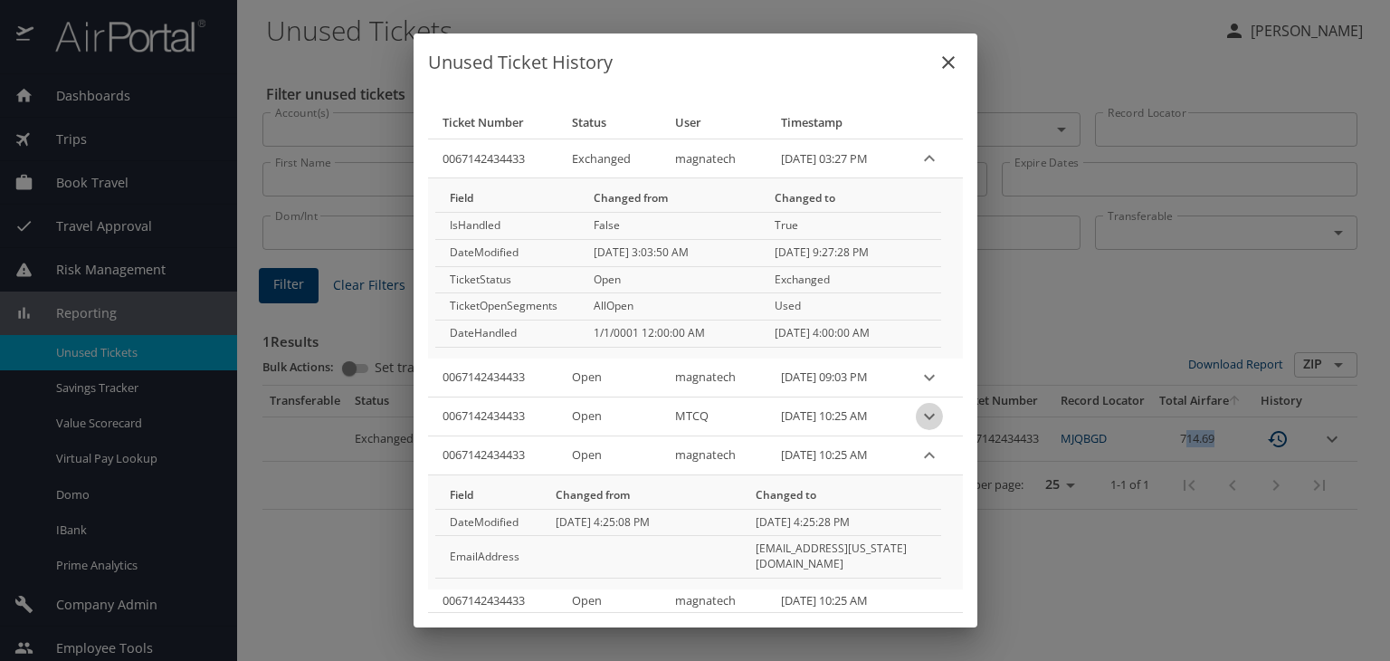
click at [935, 161] on icon "expand row" at bounding box center [929, 158] width 11 height 6
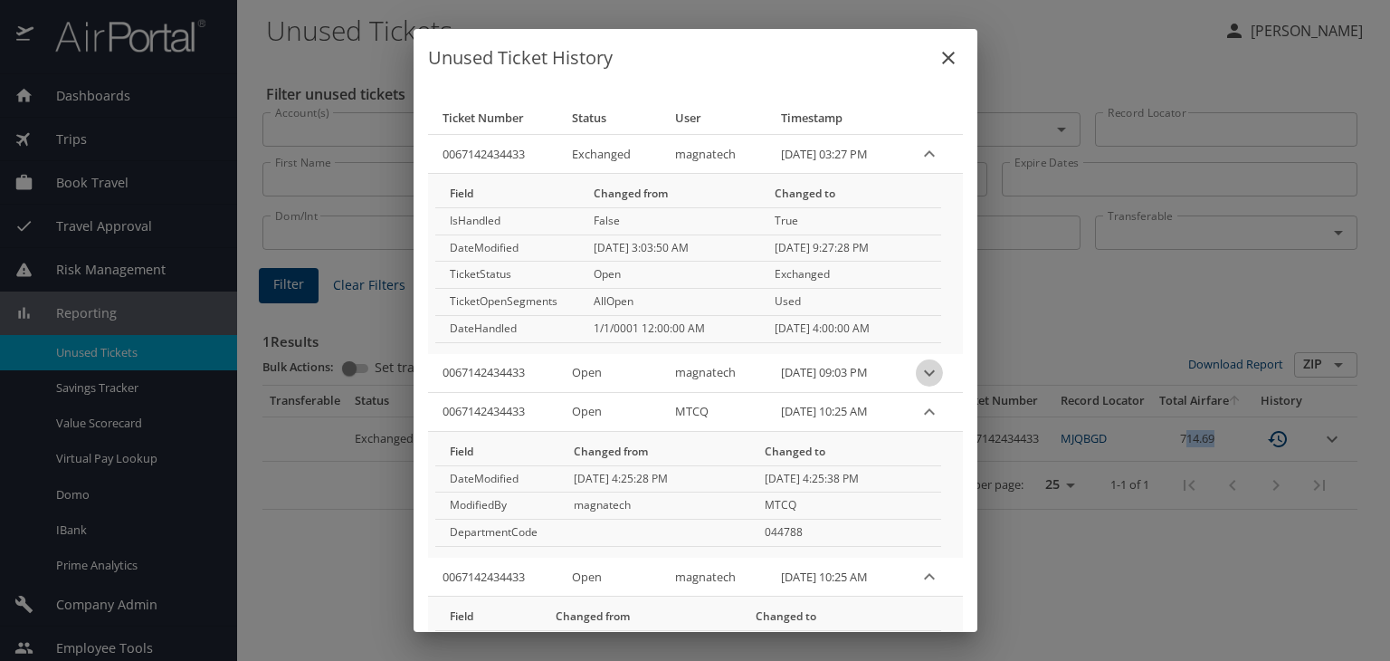
click at [931, 165] on icon "expand row" at bounding box center [930, 154] width 22 height 22
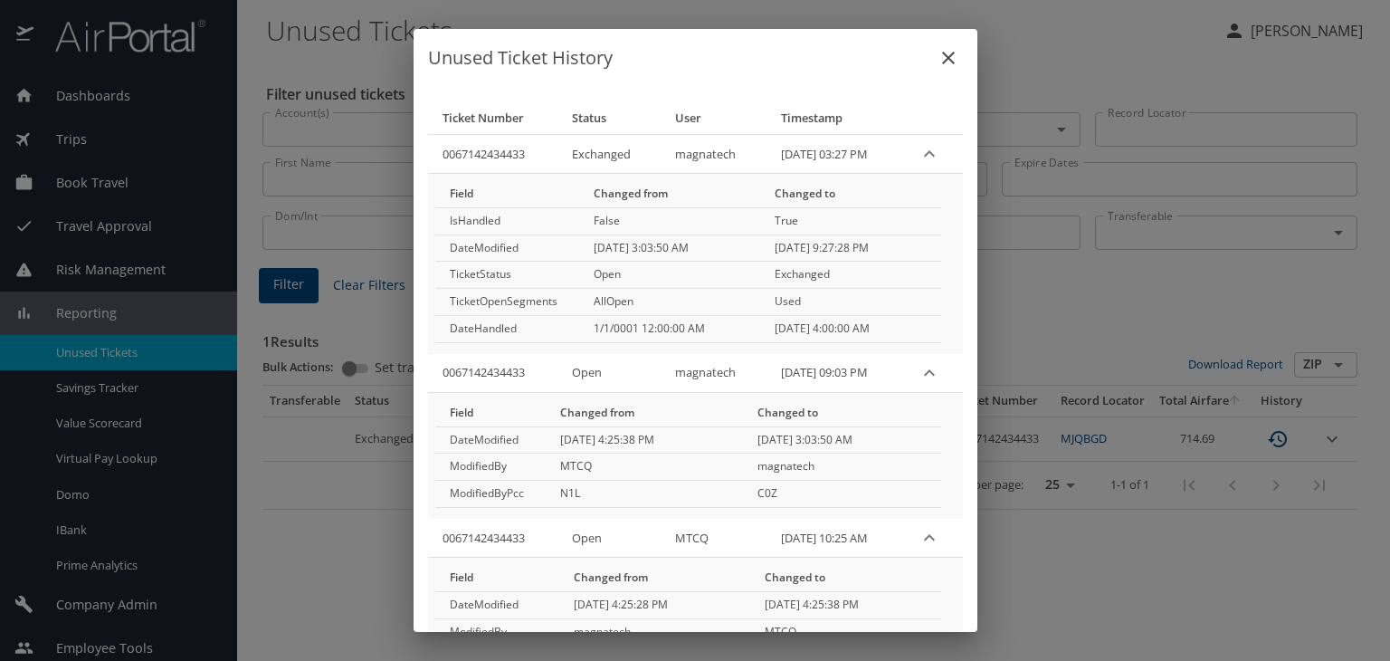
click at [1177, 338] on div "Unused Ticket History Ticket Number Status User Timestamp 0067142434433 Exchang…" at bounding box center [695, 330] width 1390 height 661
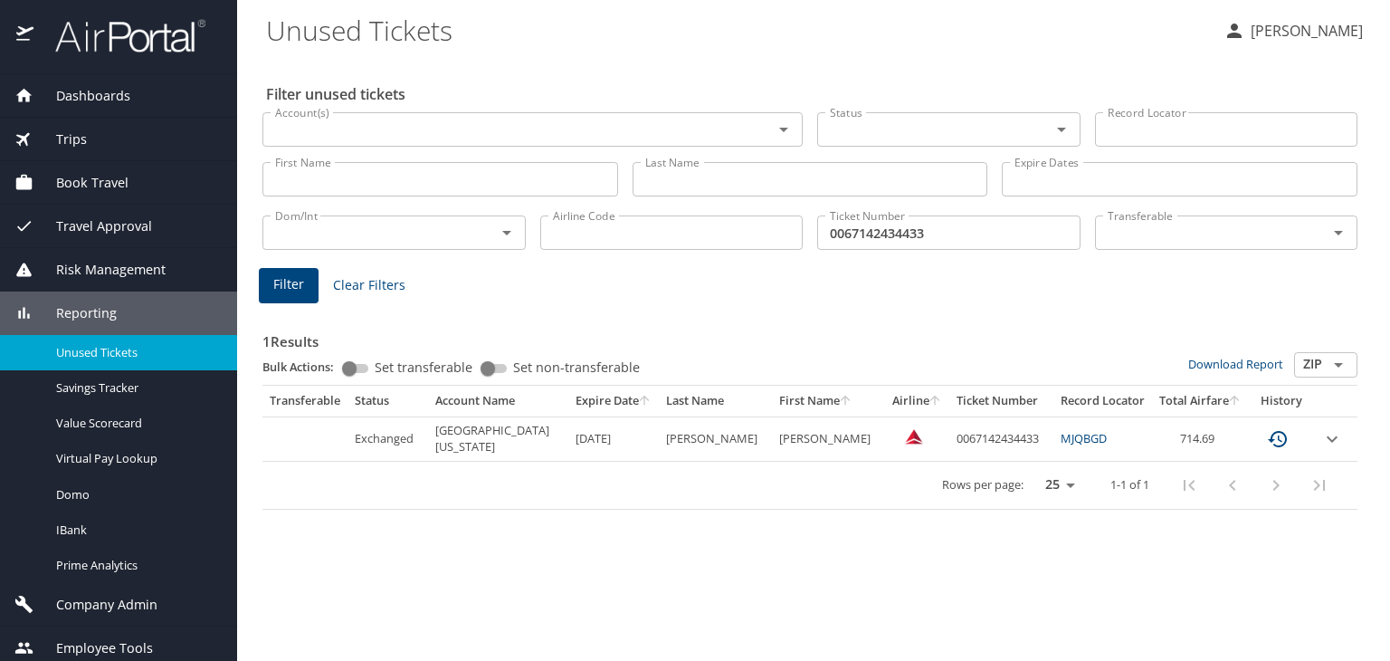
click at [1324, 443] on icon "expand row" at bounding box center [1332, 439] width 22 height 22
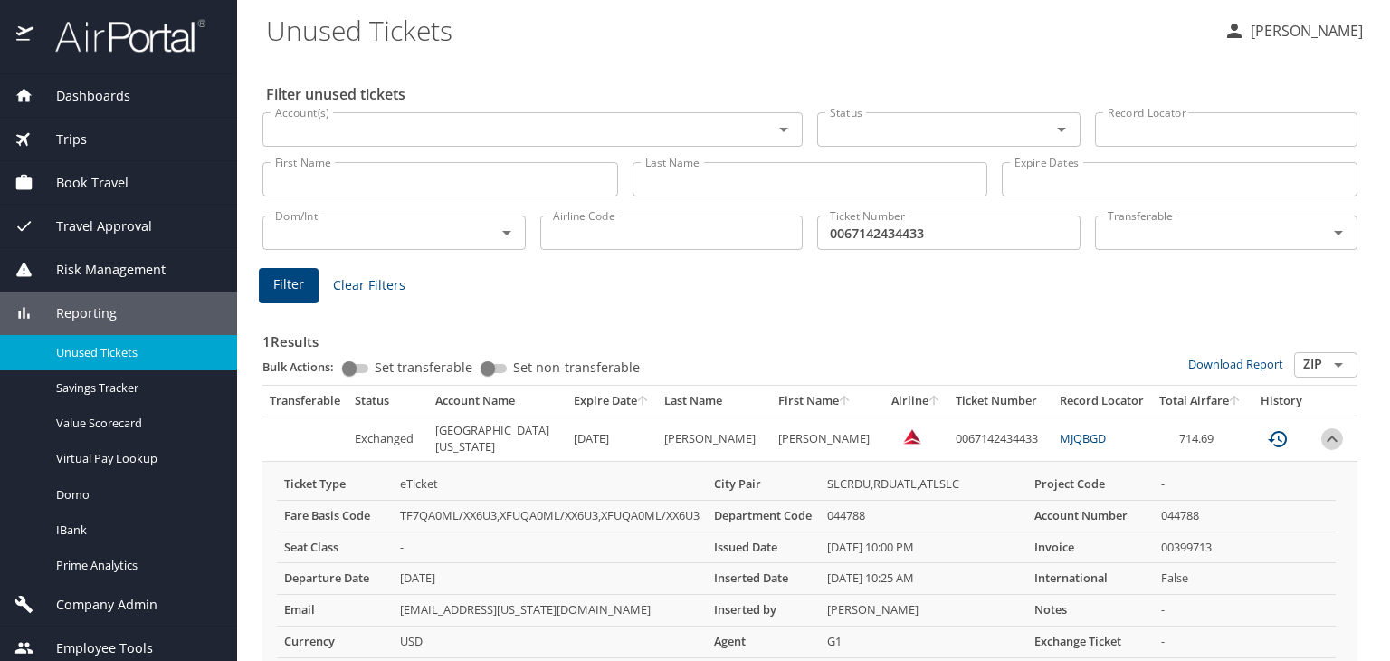
click at [1324, 443] on icon "expand row" at bounding box center [1332, 439] width 22 height 22
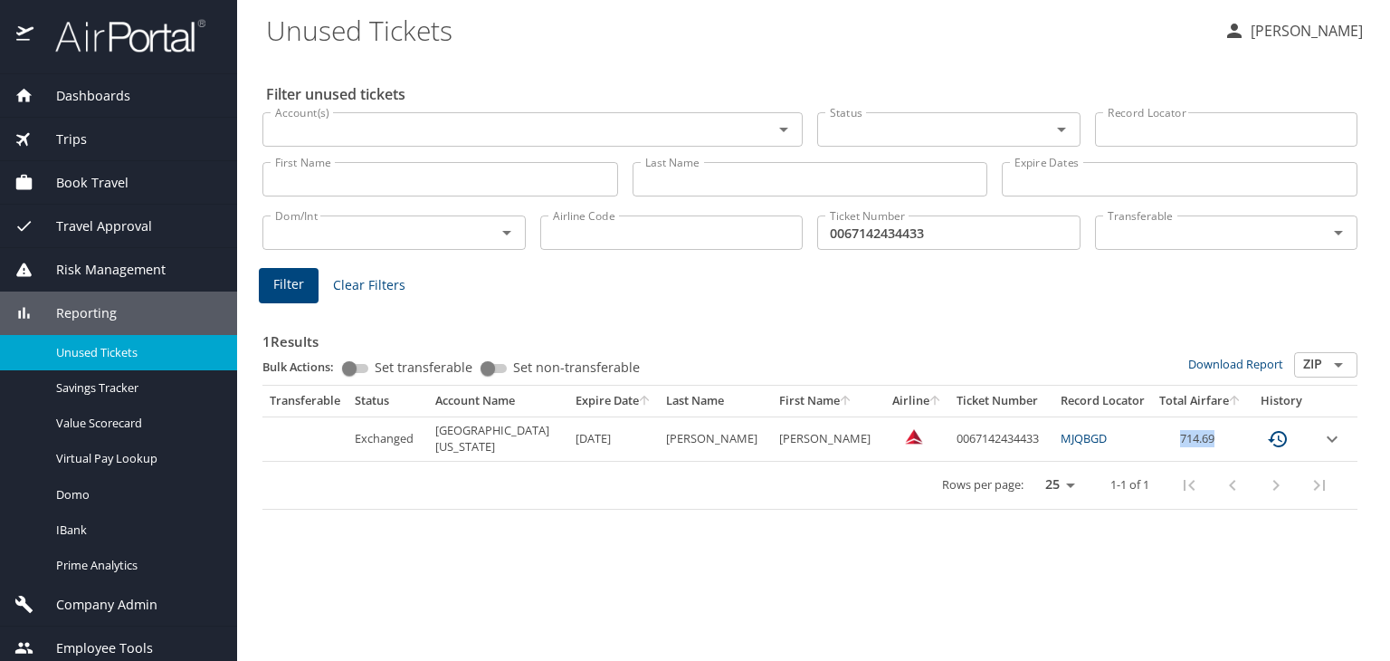
drag, startPoint x: 1215, startPoint y: 446, endPoint x: 1102, endPoint y: 454, distance: 113.4
click at [1102, 454] on tr "Exchanged University of Utah 8/22/2025 SMITH PAULA 0067142434433 MJQBGD 714.69" at bounding box center [809, 438] width 1095 height 44
drag, startPoint x: 990, startPoint y: 228, endPoint x: 746, endPoint y: 197, distance: 246.3
click at [746, 197] on div "Filter unused tickets Account(s) Account(s) Status Status Record Locator Record…" at bounding box center [813, 359] width 1095 height 603
paste input "309560331"
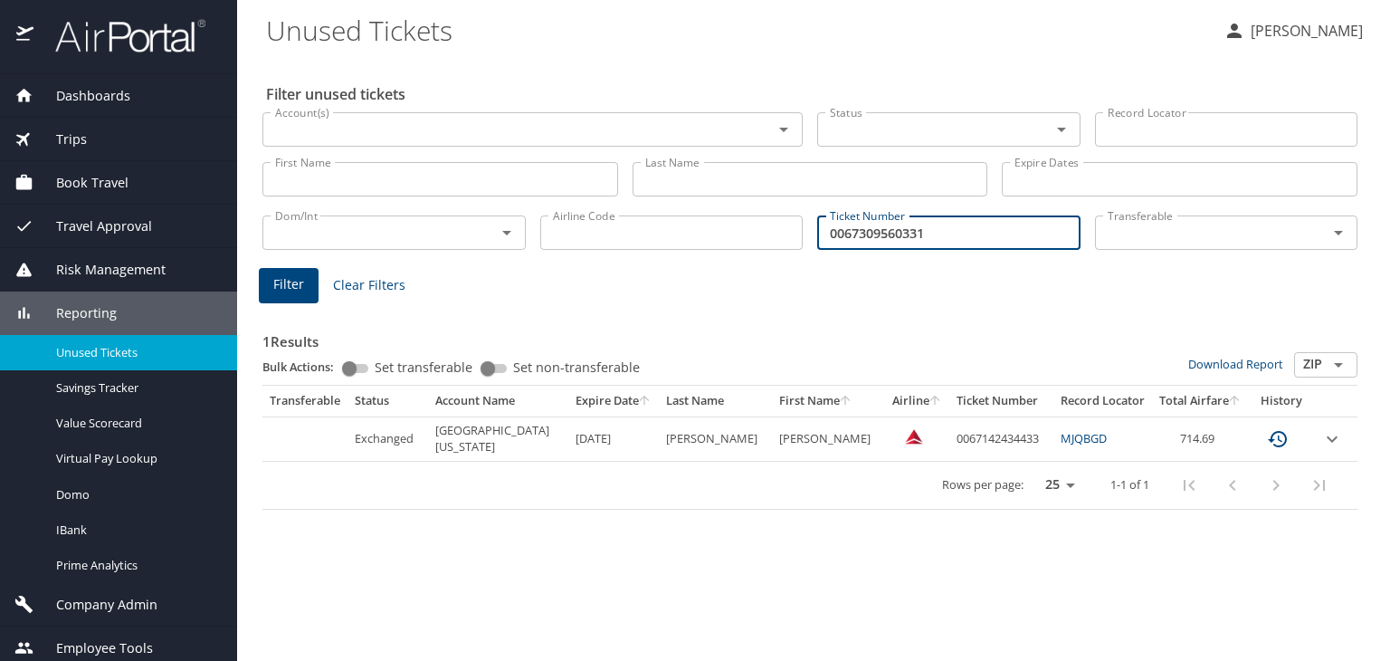
type input "0067309560331"
click at [288, 277] on span "Filter" at bounding box center [288, 284] width 31 height 23
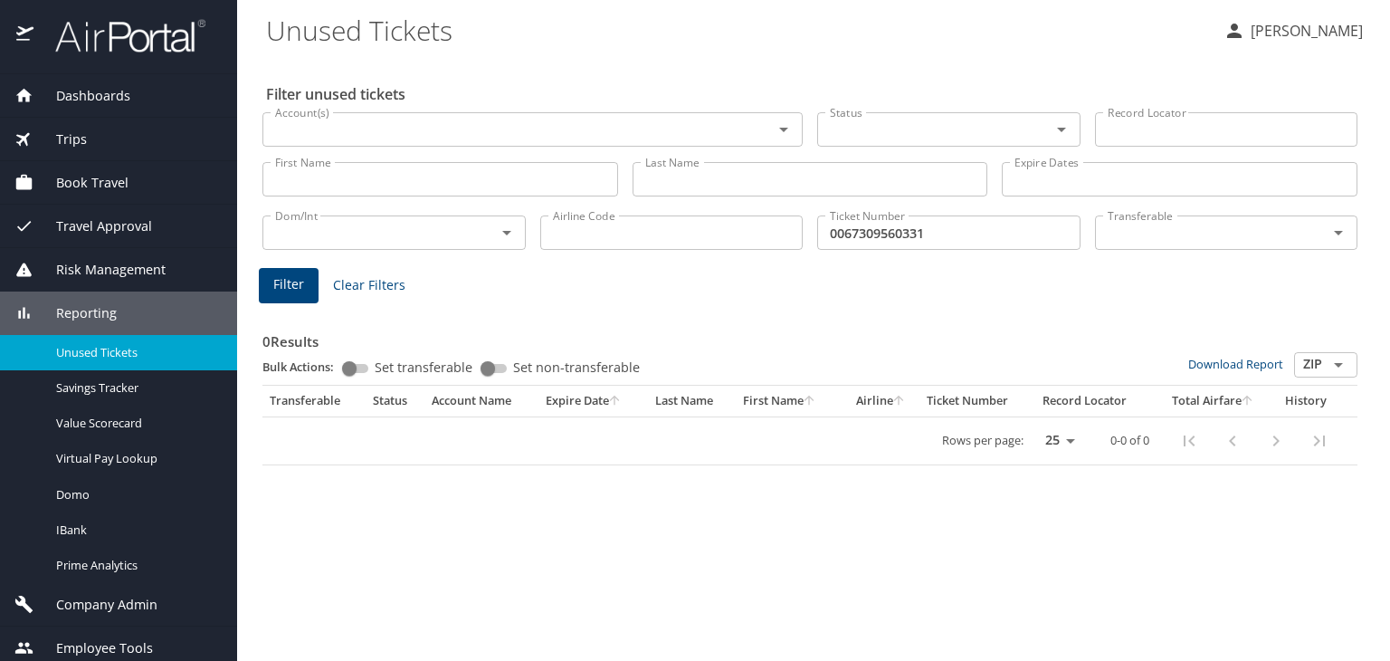
click at [81, 88] on span "Dashboards" at bounding box center [81, 96] width 97 height 20
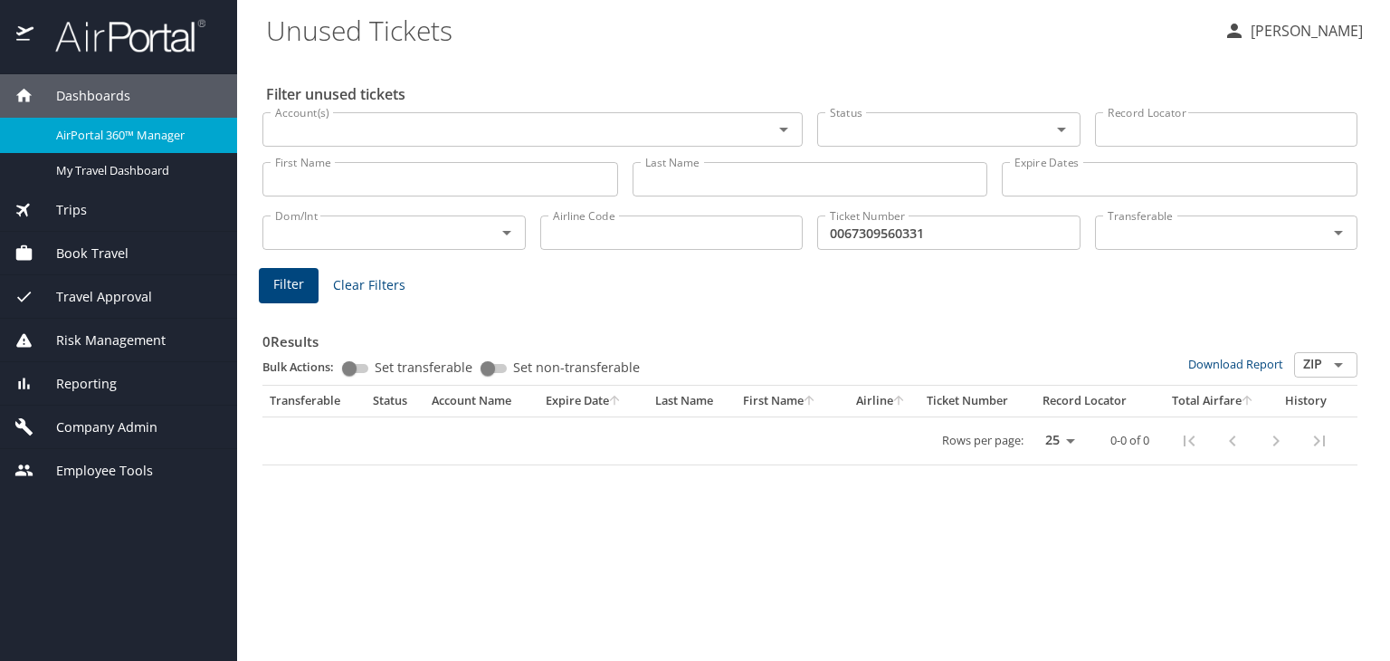
click at [132, 141] on span "AirPortal 360™ Manager" at bounding box center [135, 135] width 159 height 17
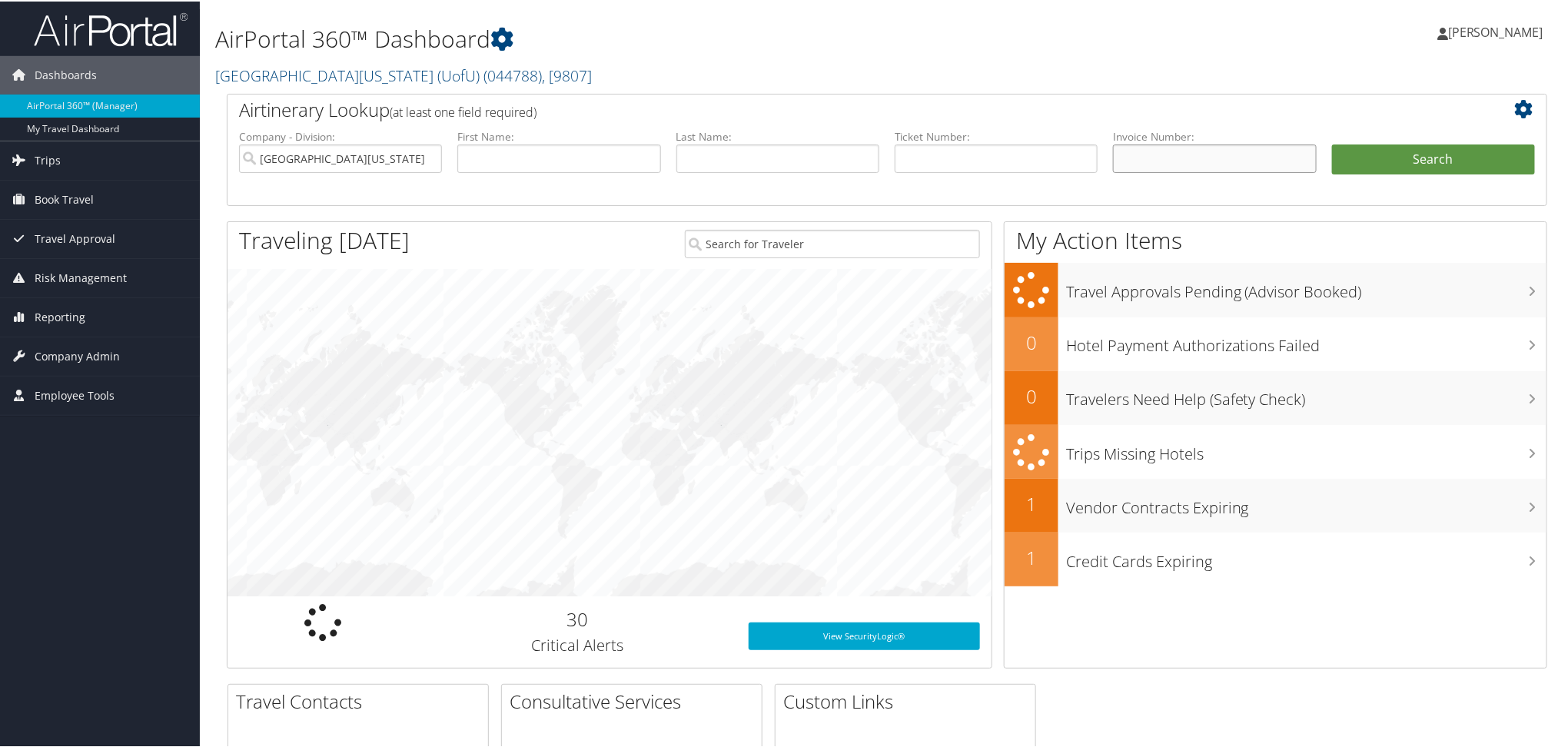
click at [1153, 149] on input "text" at bounding box center [1215, 156] width 203 height 28
paste input "0067309560331"
type input "0067309560331"
click at [1337, 154] on button "Search" at bounding box center [1434, 158] width 203 height 31
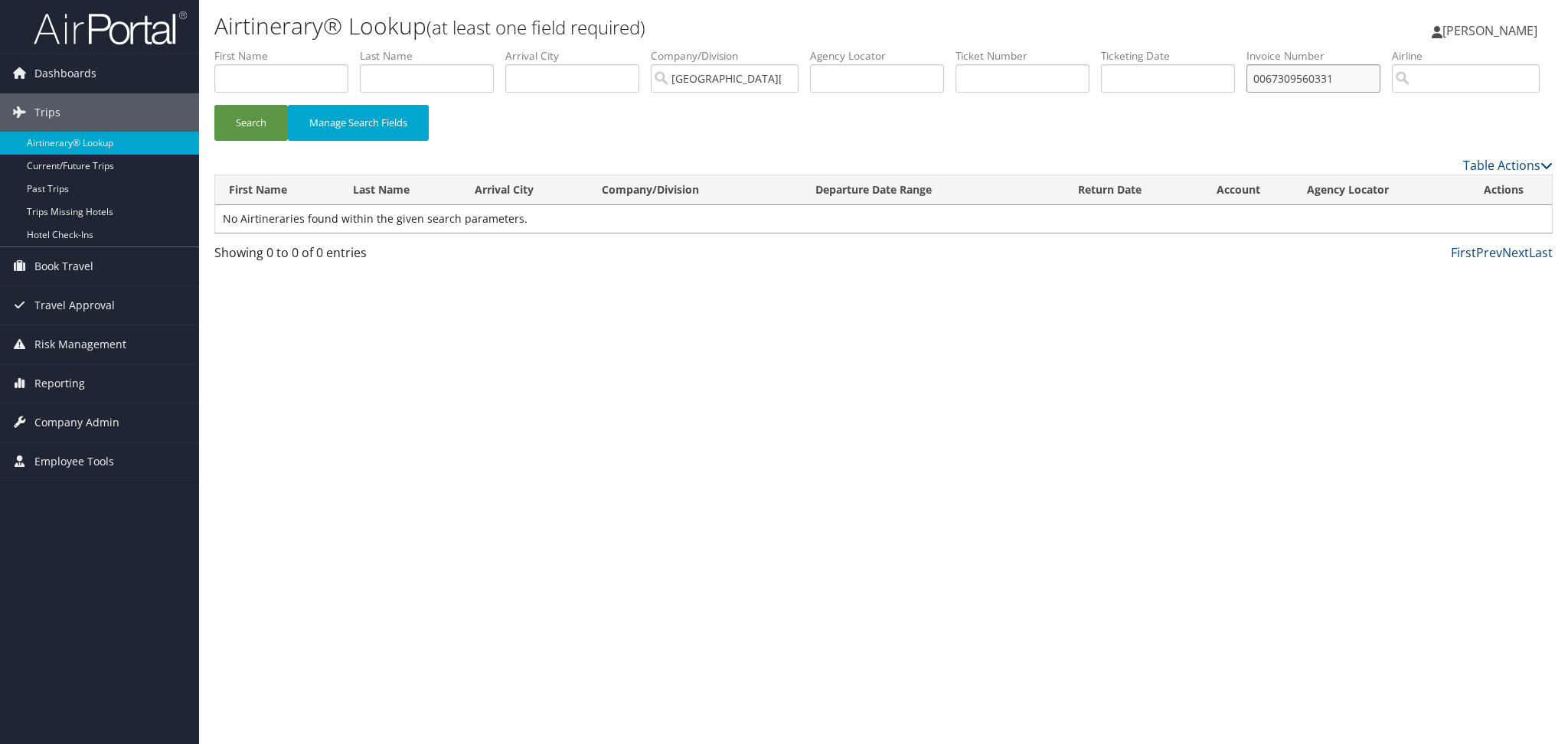
drag, startPoint x: 1277, startPoint y: 70, endPoint x: 1211, endPoint y: 70, distance: 66.0
click at [1211, 48] on ul "First Name Last Name Departure City Arrival City Company/Division [GEOGRAPHIC_D…" at bounding box center [883, 48] width 1338 height 0
click at [1027, 86] on input "text" at bounding box center [1022, 78] width 134 height 28
paste input "0067309560331"
click at [243, 141] on button "Search" at bounding box center [250, 123] width 74 height 36
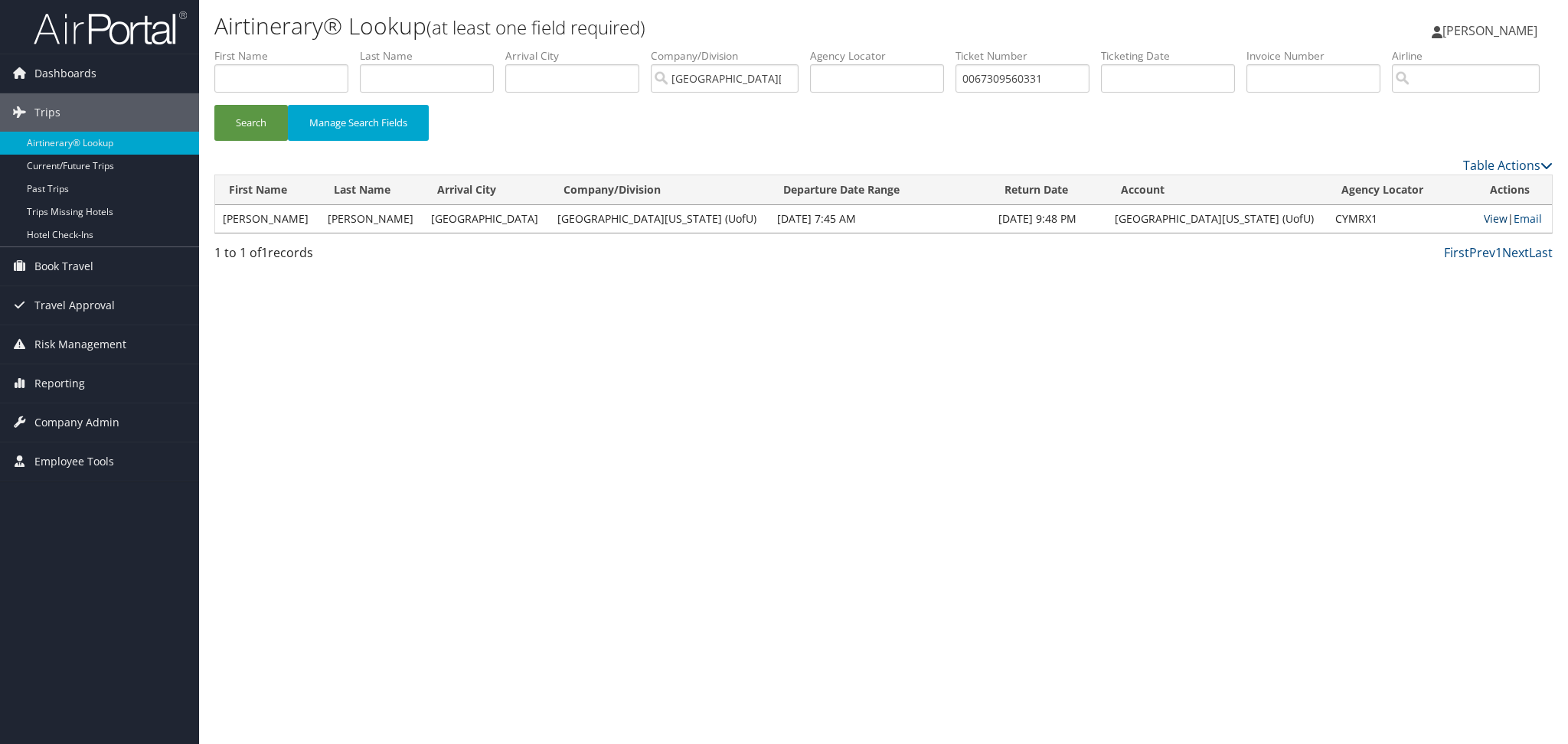
click at [1483, 226] on link "View" at bounding box center [1495, 218] width 24 height 14
click at [1034, 84] on input "0067309560331" at bounding box center [1022, 78] width 134 height 28
paste input "232602834"
type input "0067232602834"
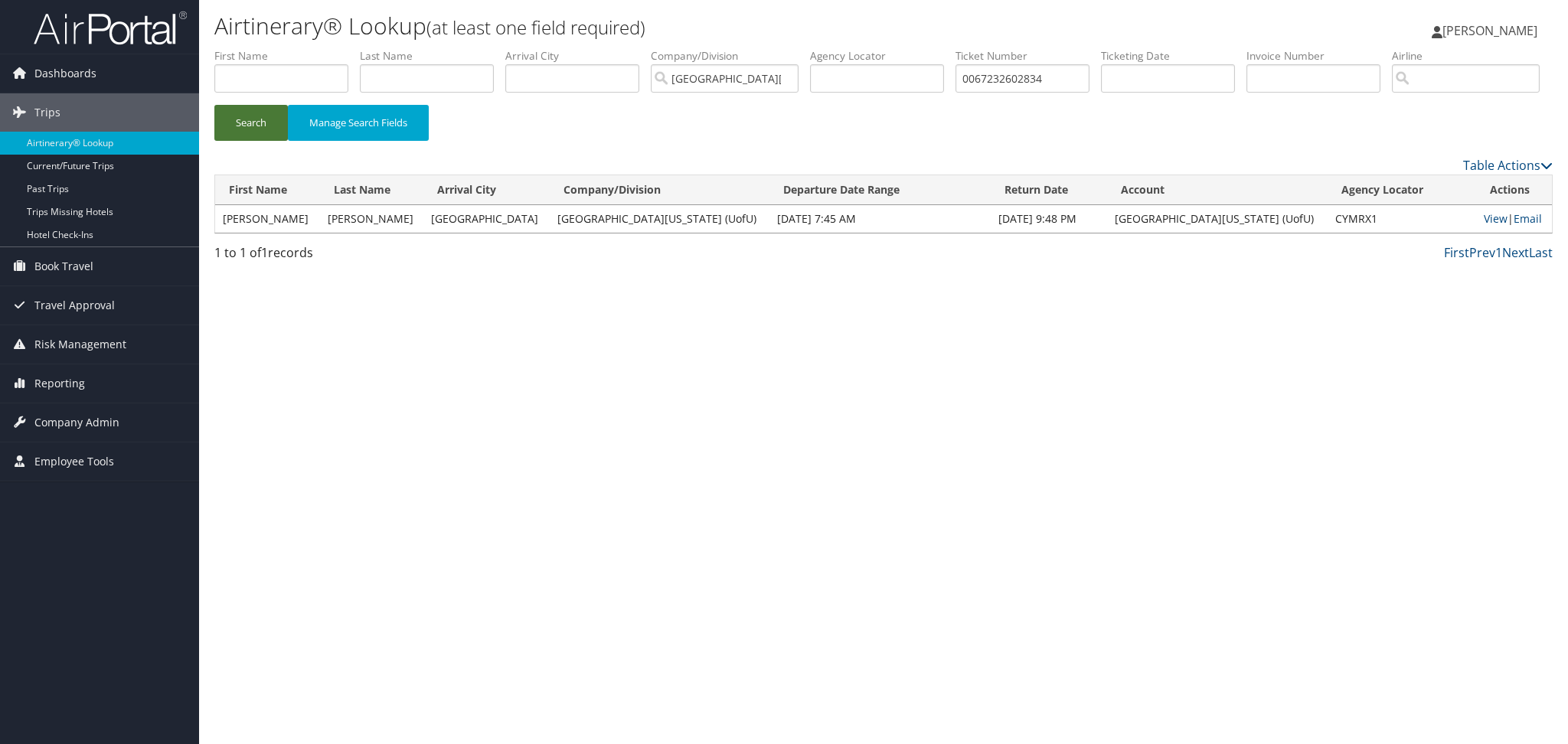
click at [263, 141] on button "Search" at bounding box center [250, 123] width 74 height 36
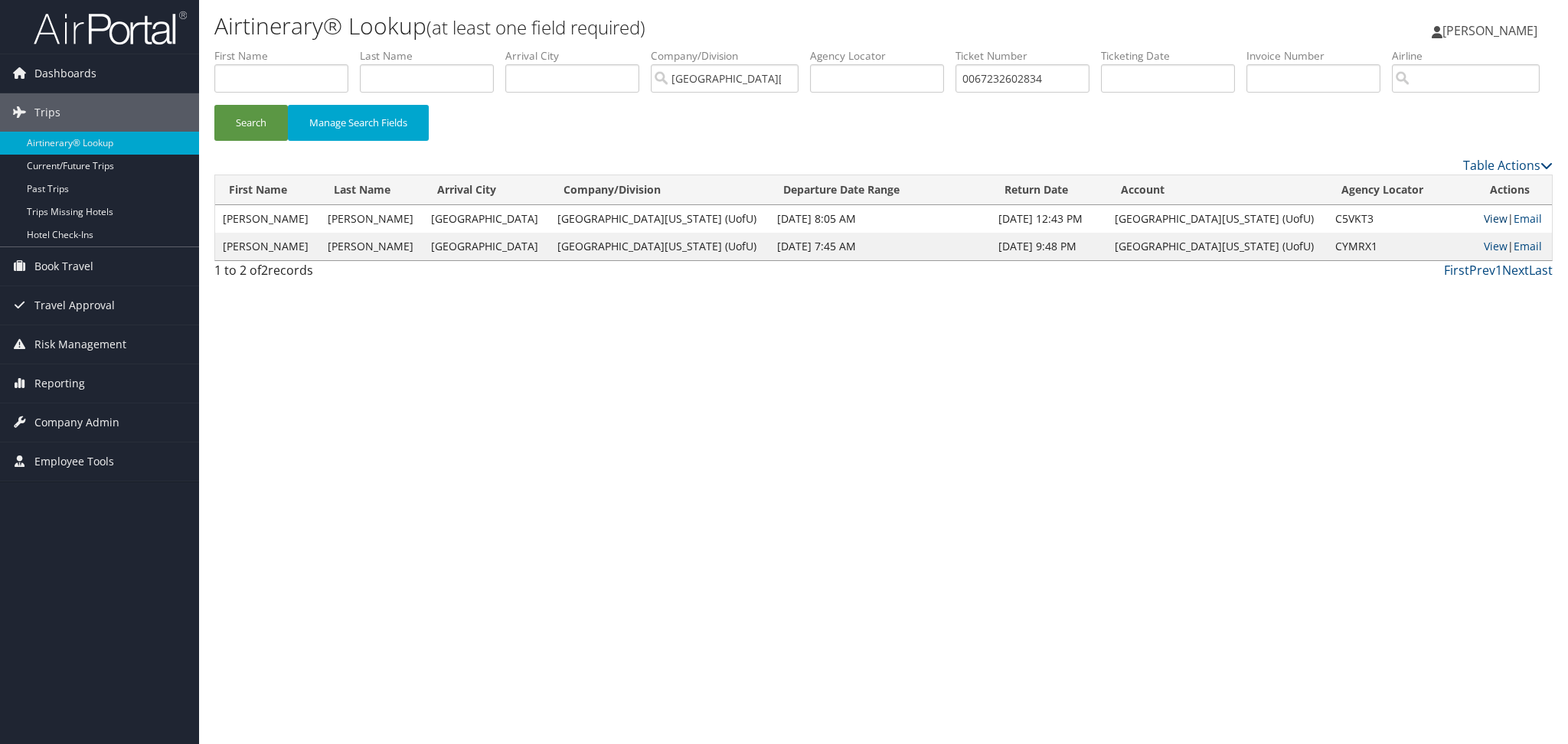
click at [1483, 226] on link "View" at bounding box center [1495, 218] width 24 height 14
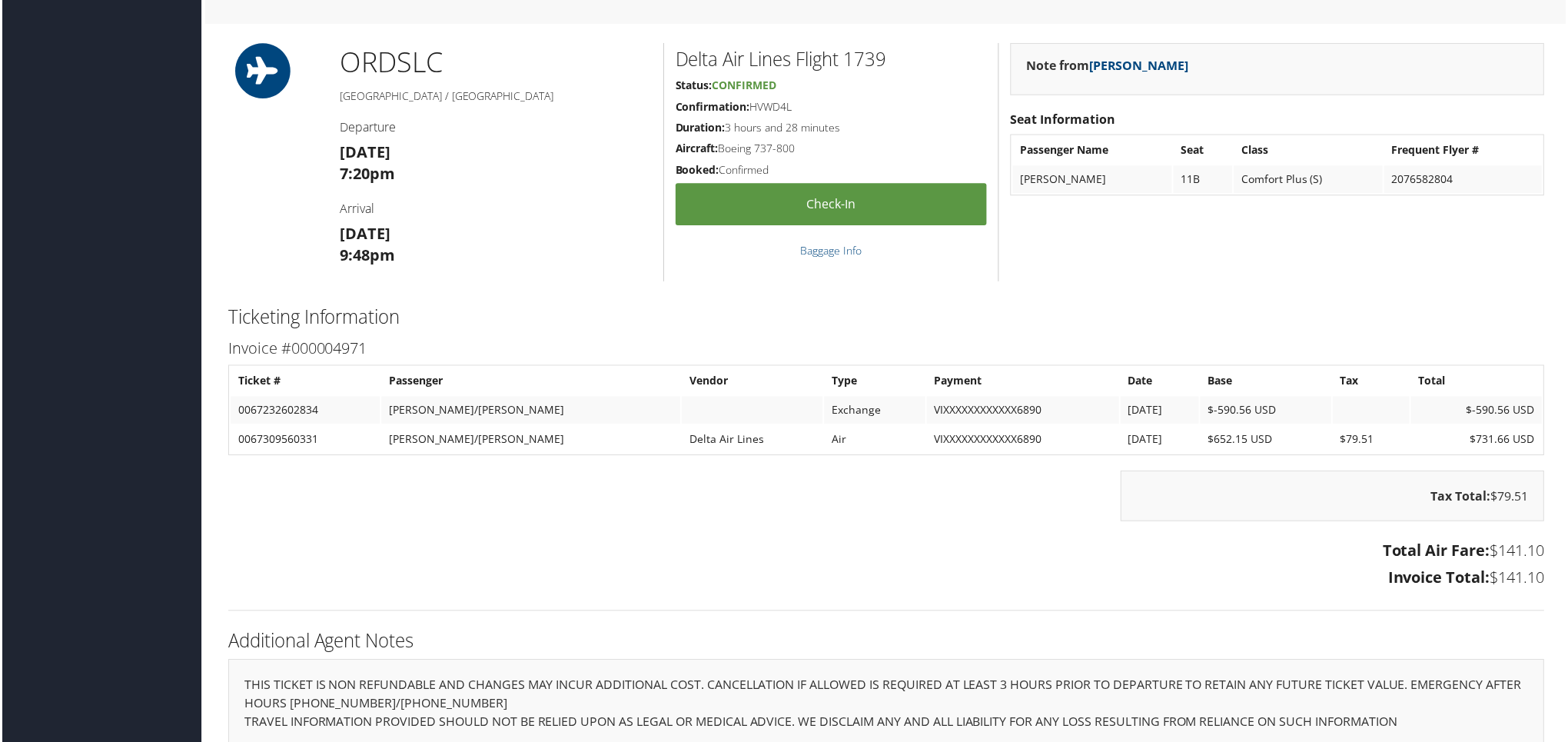
scroll to position [1114, 0]
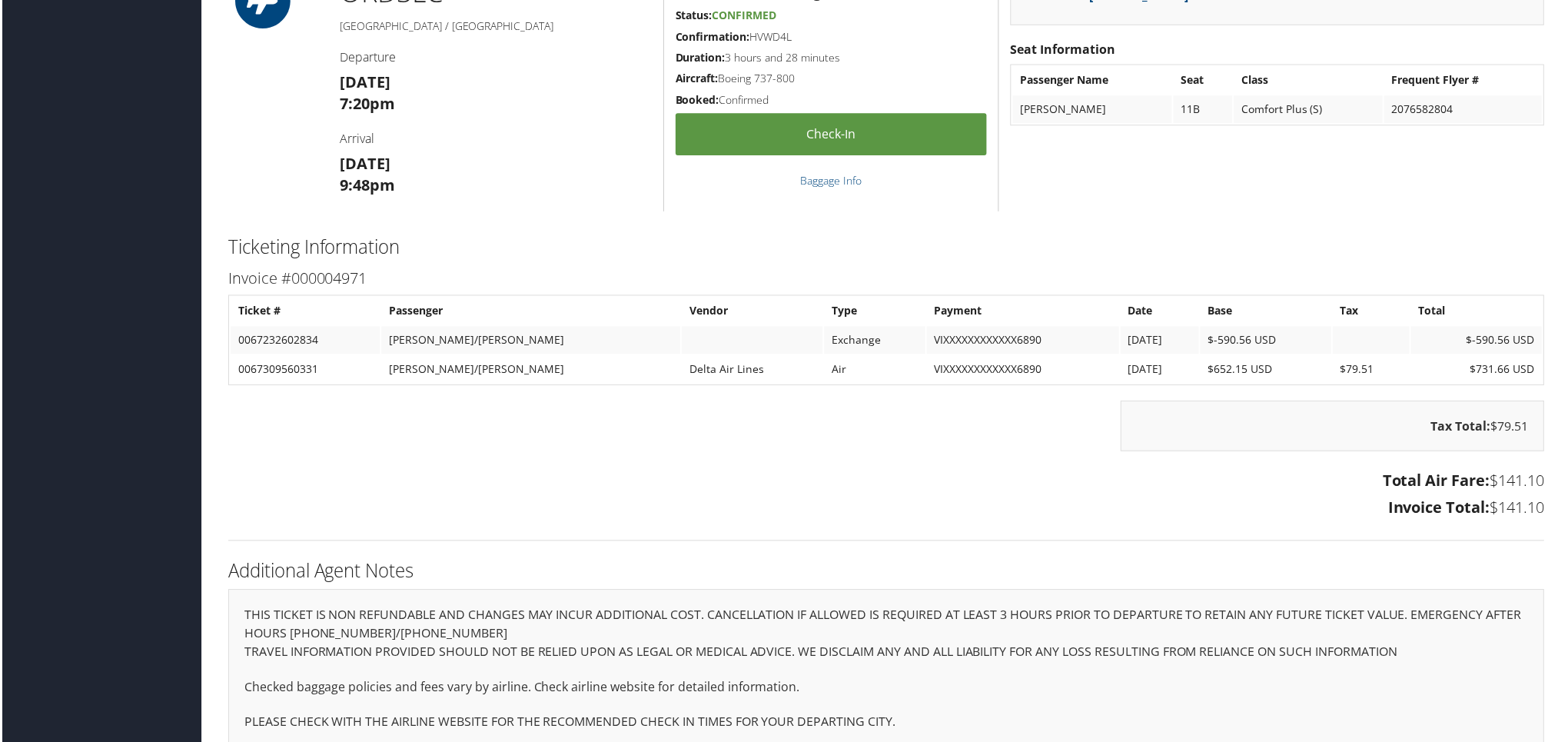
click at [289, 328] on td "0067232602834" at bounding box center [304, 342] width 149 height 28
copy td "0067232602834"
drag, startPoint x: 1454, startPoint y: 318, endPoint x: 1535, endPoint y: 327, distance: 81.5
click at [1535, 328] on td "$-590.56 USD" at bounding box center [1479, 342] width 132 height 28
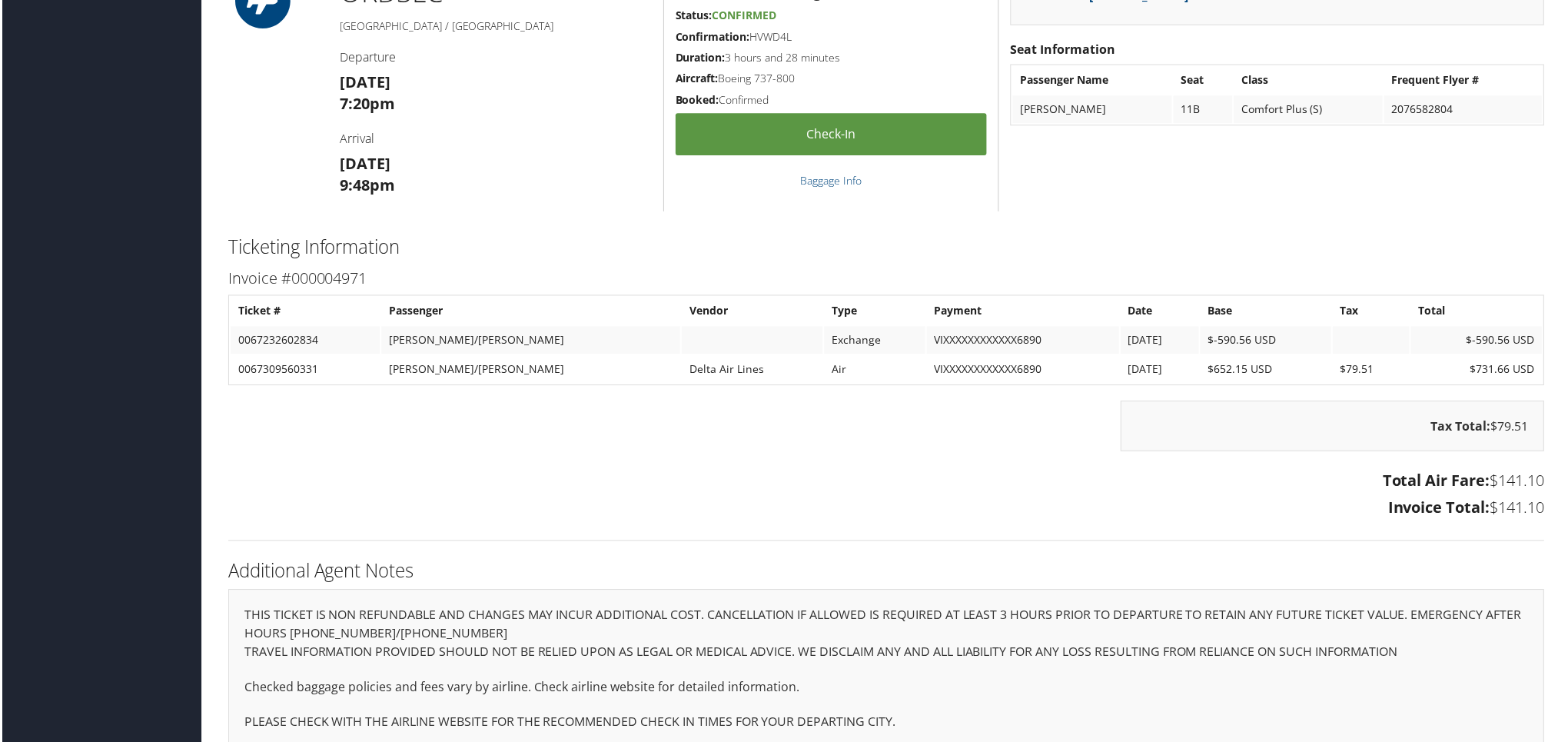
click at [1367, 328] on td at bounding box center [1373, 342] width 77 height 28
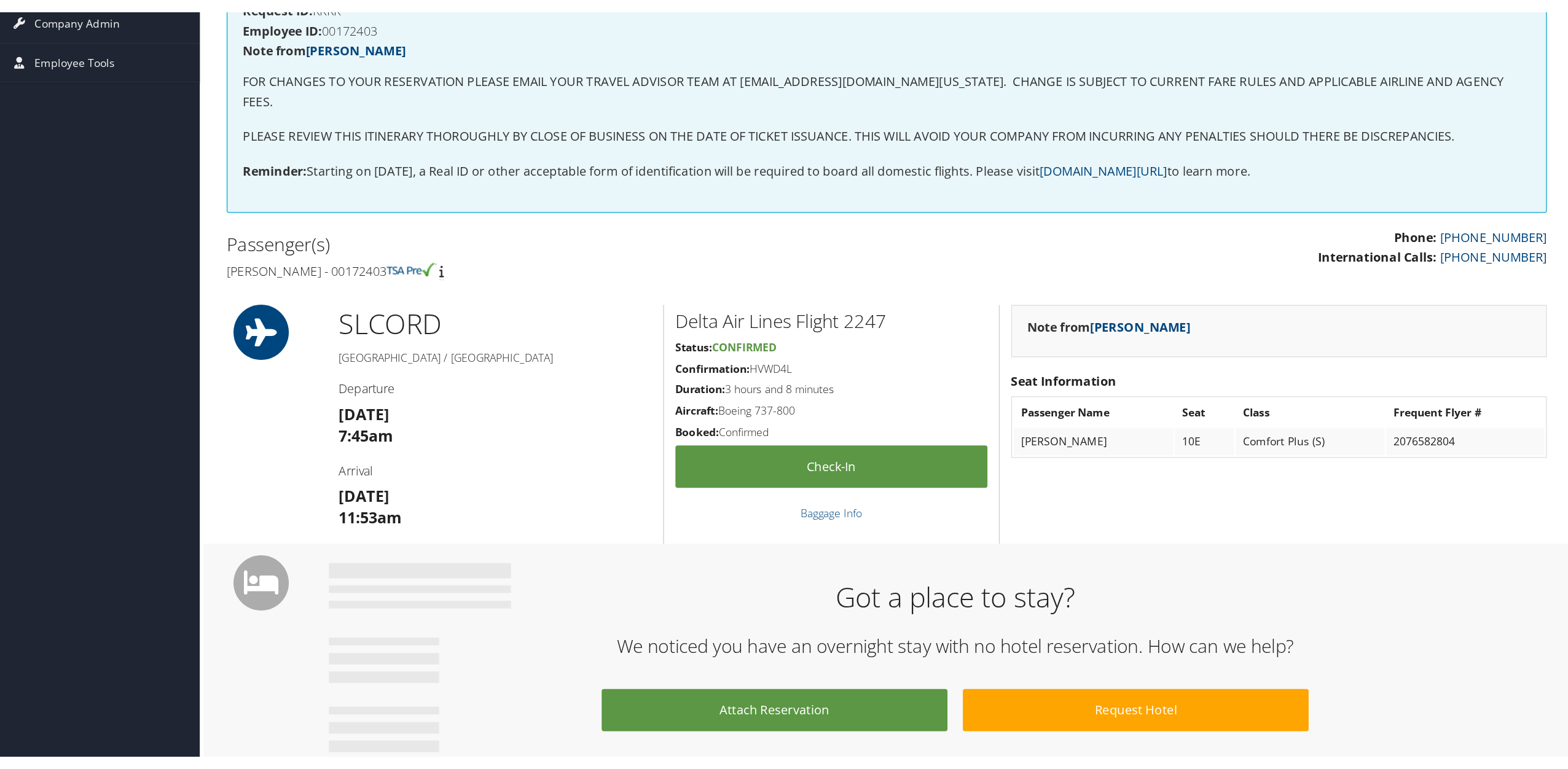
scroll to position [0, 0]
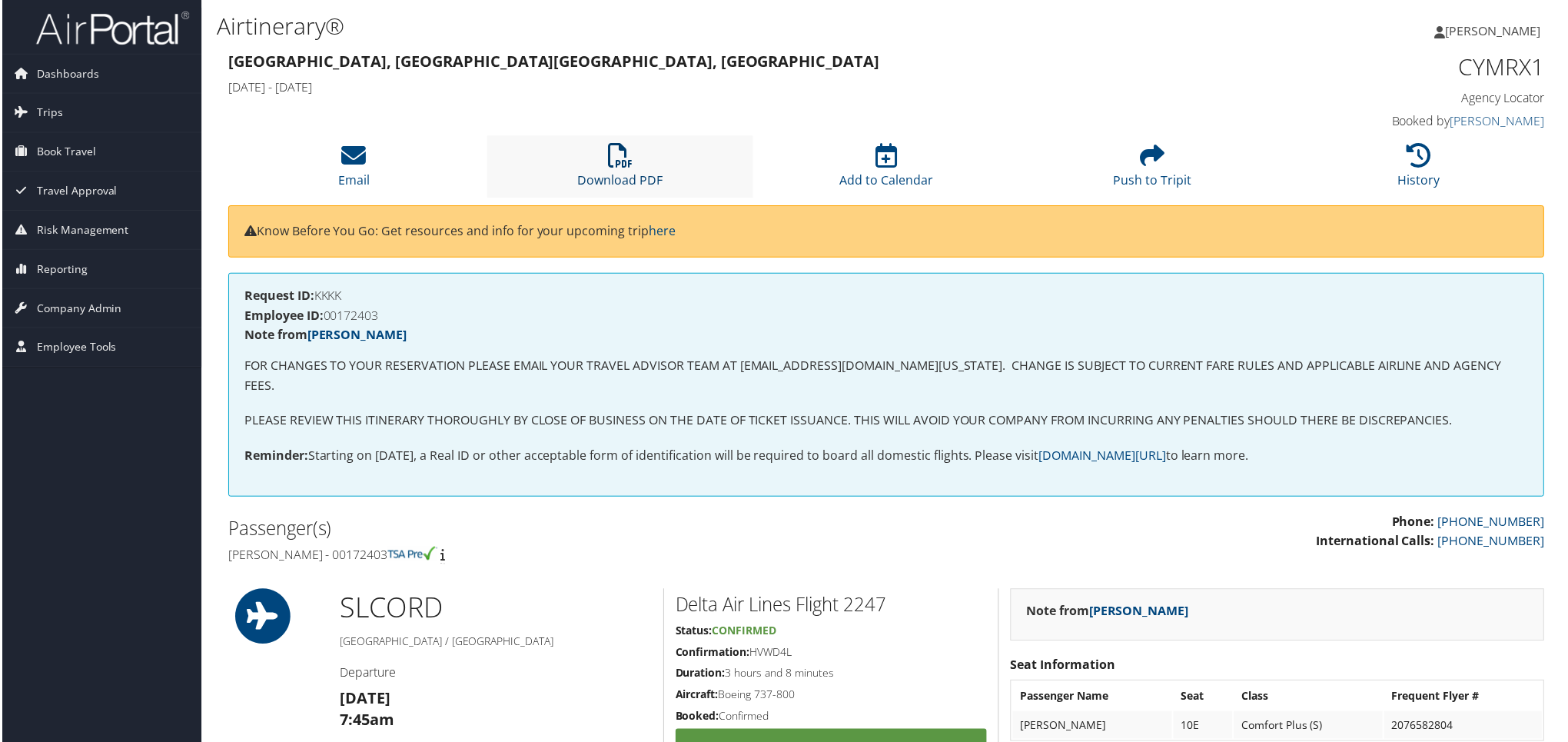
drag, startPoint x: 620, startPoint y: 166, endPoint x: 628, endPoint y: 196, distance: 31.0
click at [620, 166] on icon at bounding box center [619, 156] width 25 height 25
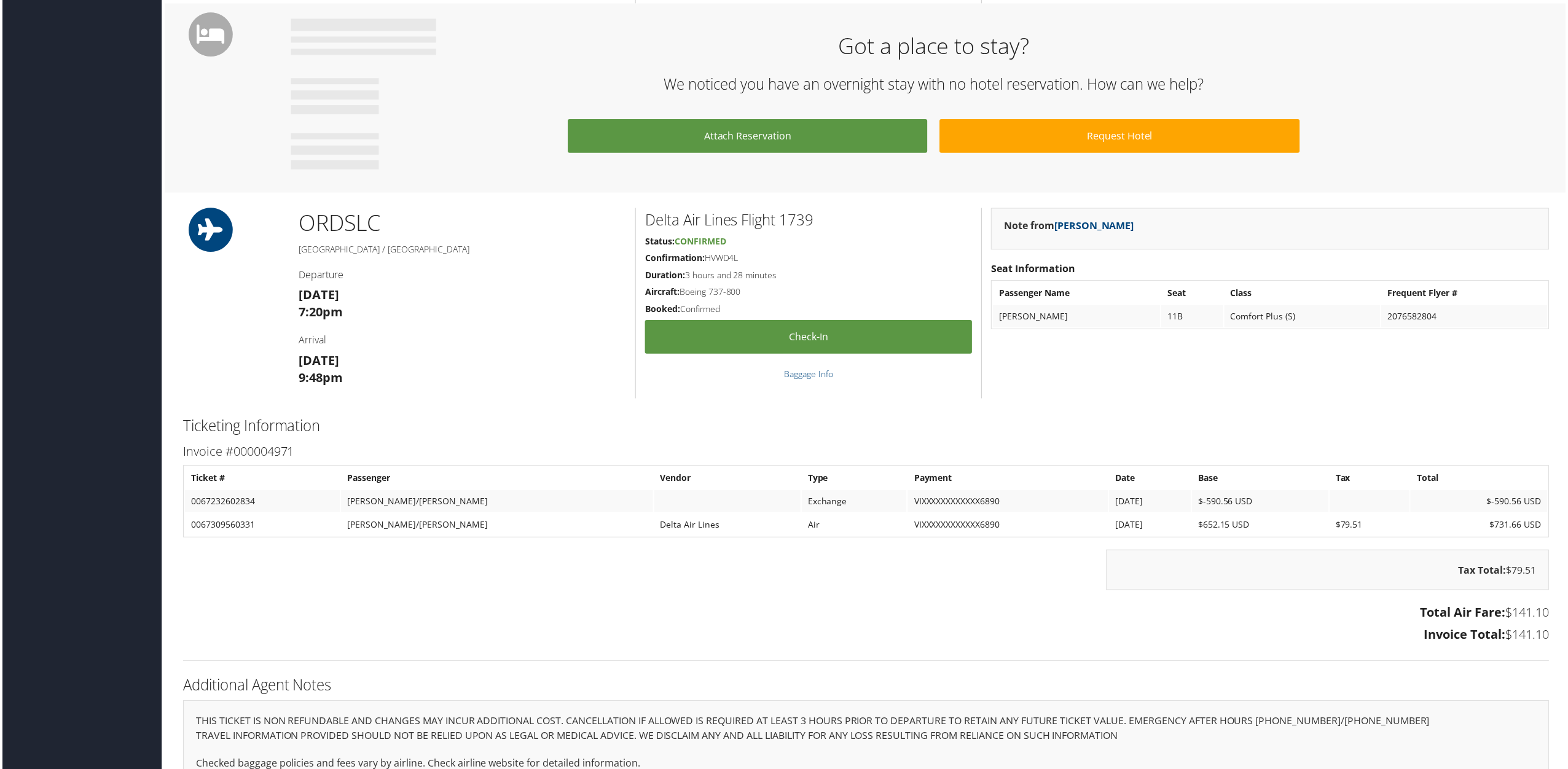
scroll to position [702, 0]
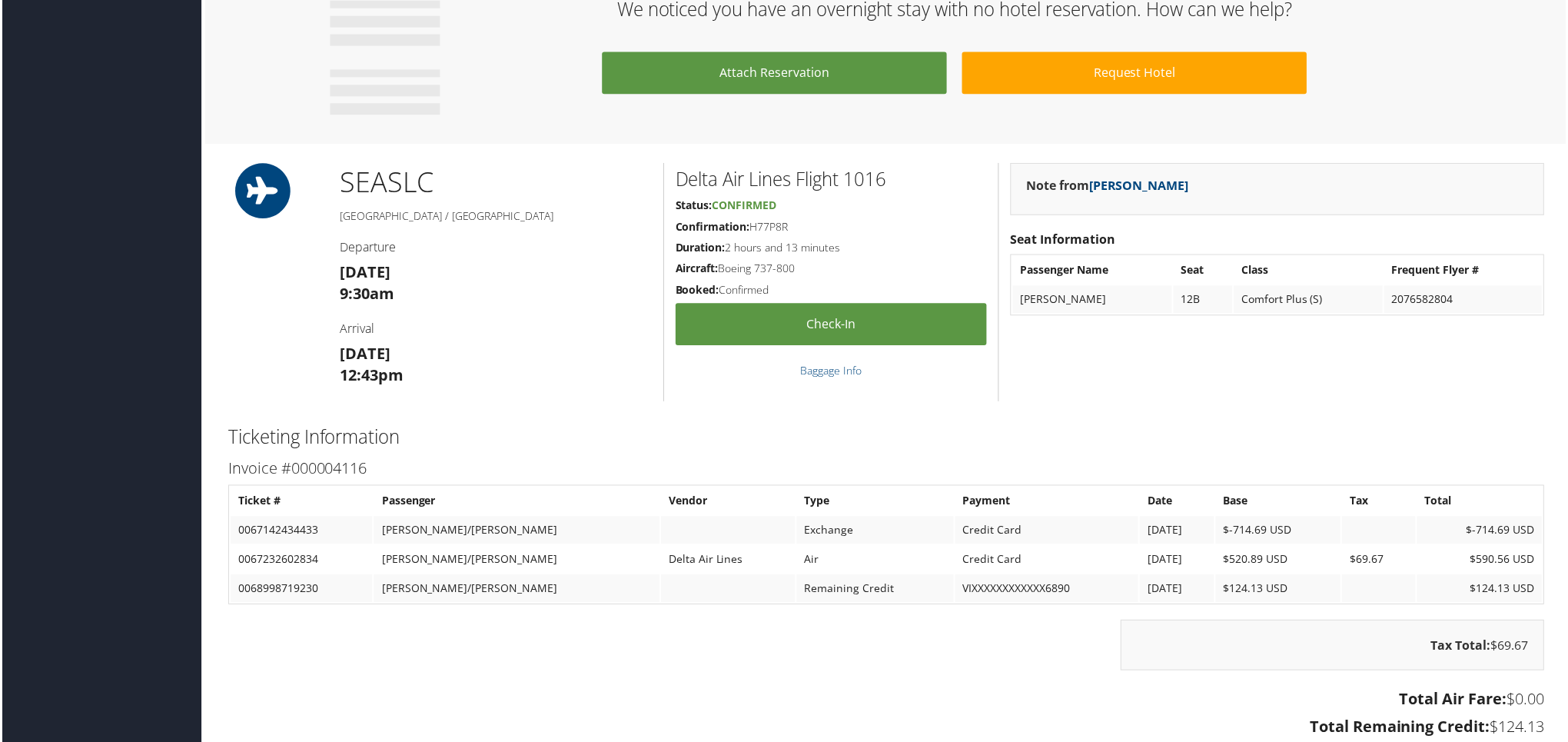
scroll to position [1026, 0]
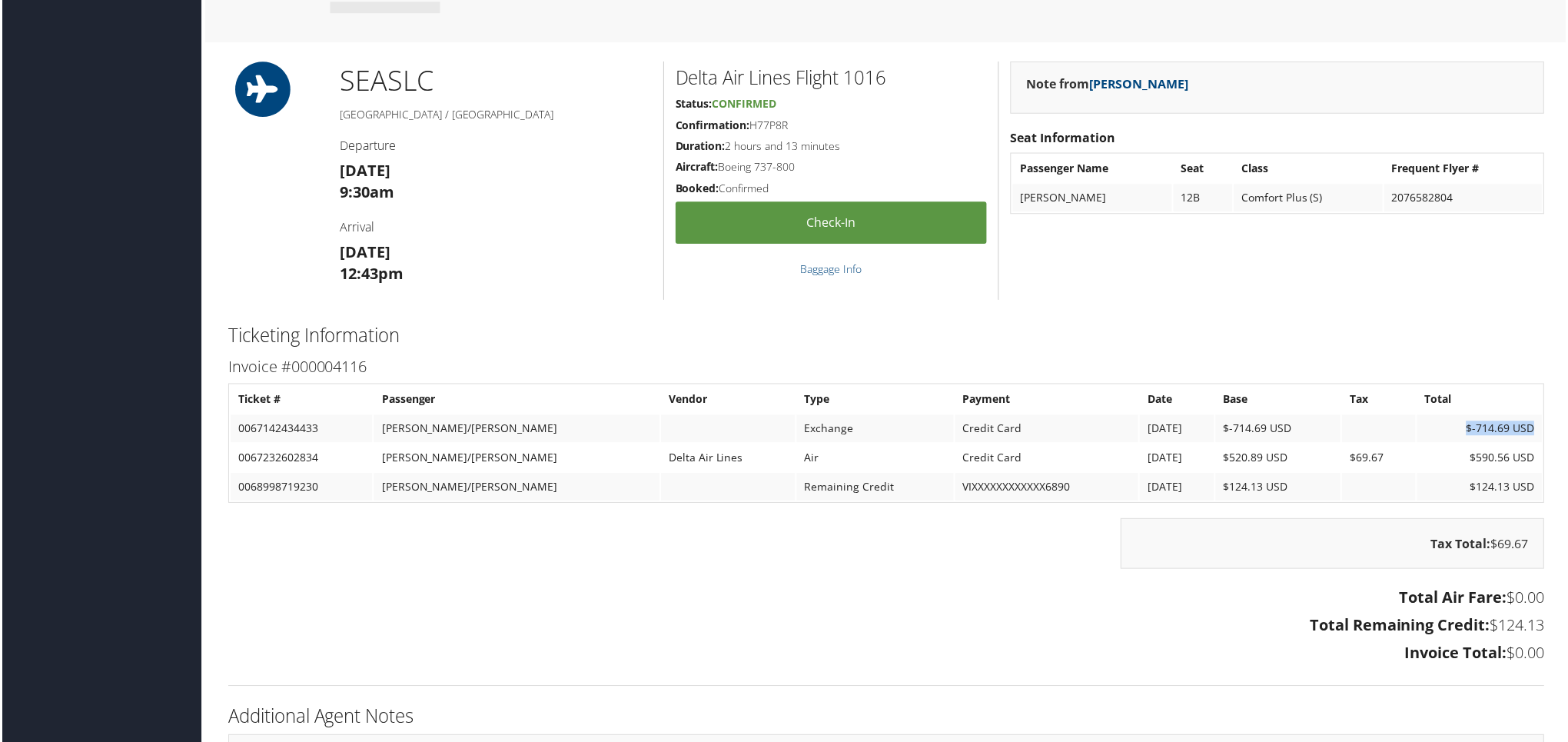
drag, startPoint x: 1464, startPoint y: 409, endPoint x: 1533, endPoint y: 412, distance: 69.1
click at [1533, 416] on td "$-714.69 USD" at bounding box center [1483, 430] width 126 height 28
click at [1345, 445] on td "$69.67" at bounding box center [1381, 459] width 74 height 28
drag, startPoint x: 1461, startPoint y: 409, endPoint x: 1534, endPoint y: 416, distance: 73.3
click at [1534, 416] on td "$-714.69 USD" at bounding box center [1483, 430] width 126 height 28
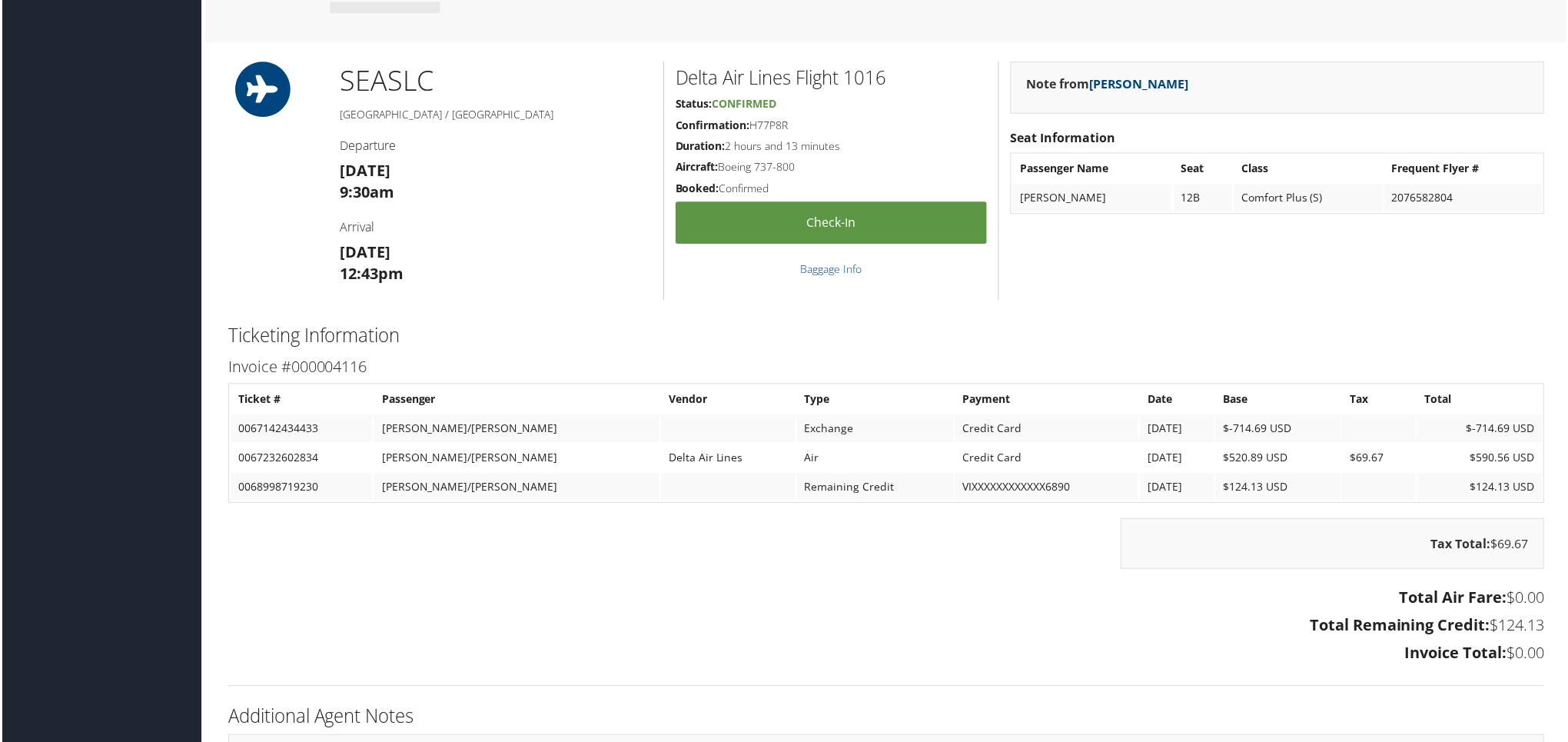
click at [1350, 474] on td at bounding box center [1381, 488] width 74 height 28
drag, startPoint x: 1468, startPoint y: 433, endPoint x: 1531, endPoint y: 442, distance: 63.6
click at [1531, 445] on td "$590.56 USD" at bounding box center [1483, 459] width 126 height 28
click at [1421, 445] on td "$590.56 USD" at bounding box center [1483, 459] width 126 height 28
drag, startPoint x: 1461, startPoint y: 406, endPoint x: 1538, endPoint y: 405, distance: 77.0
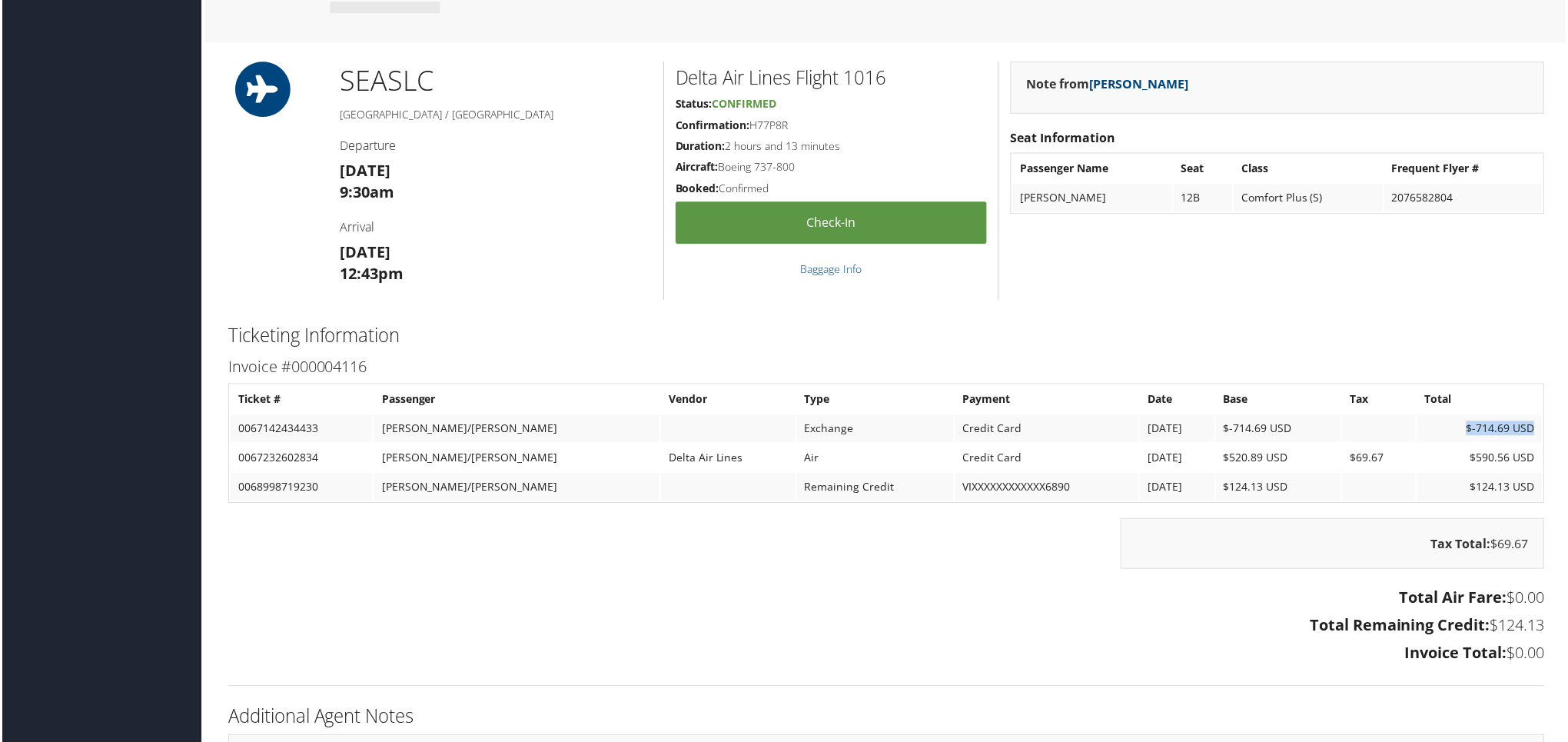
click at [1538, 416] on td "$-714.69 USD" at bounding box center [1483, 430] width 126 height 28
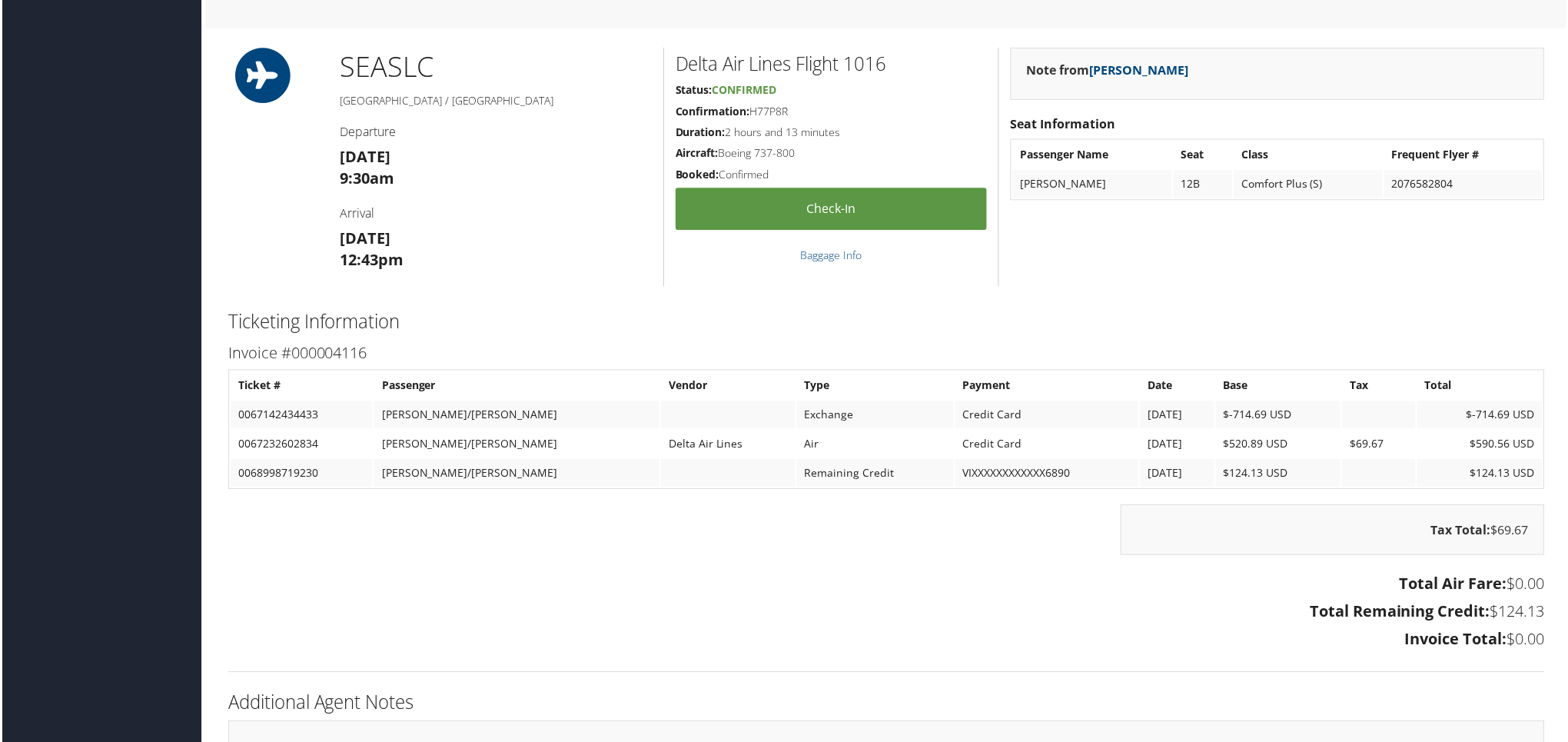
scroll to position [1128, 0]
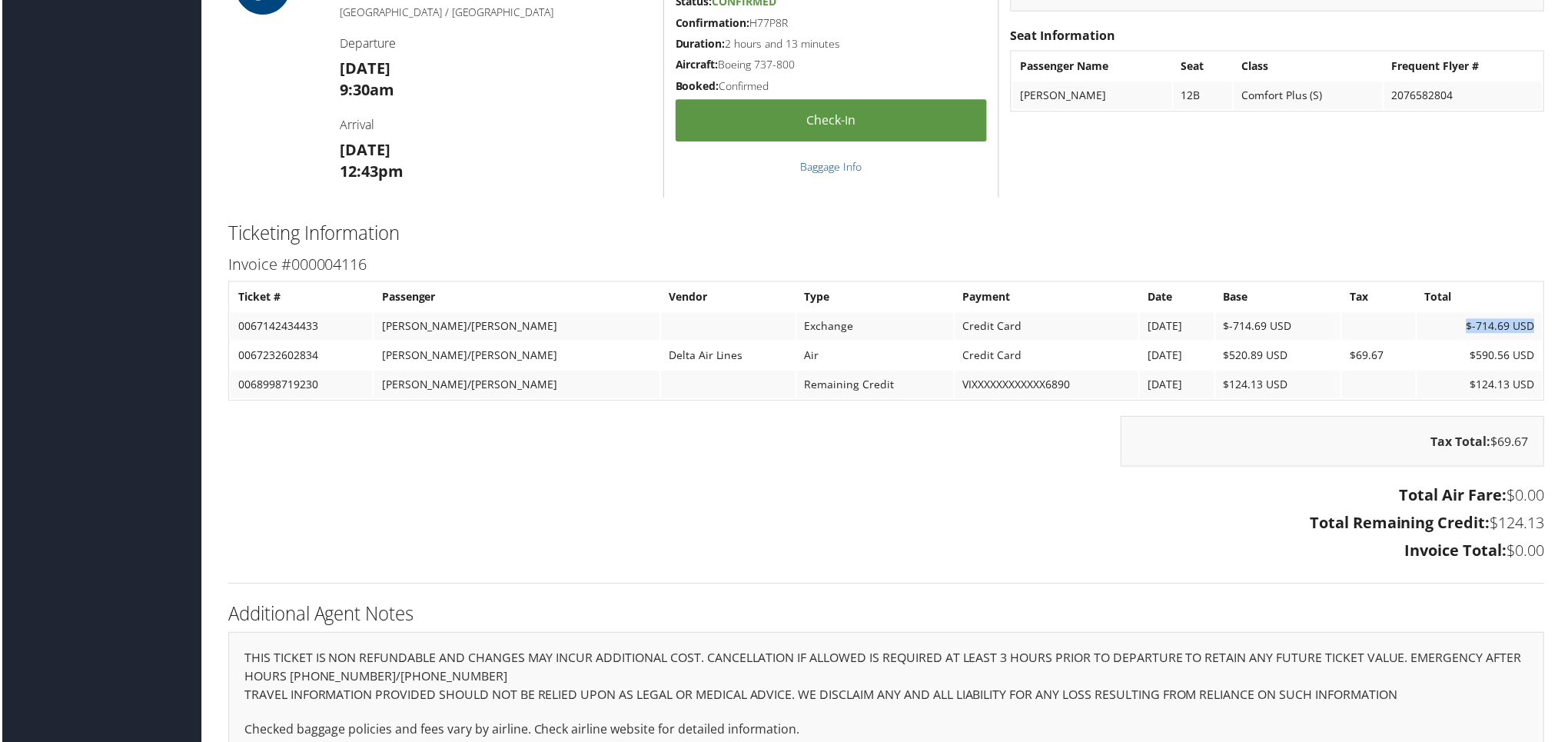
drag, startPoint x: 1452, startPoint y: 304, endPoint x: 1536, endPoint y: 307, distance: 84.1
click at [1536, 314] on td "$-714.69 USD" at bounding box center [1483, 327] width 126 height 28
click at [1447, 221] on h2 "Ticketing Information" at bounding box center [887, 234] width 1321 height 26
drag, startPoint x: 1472, startPoint y: 337, endPoint x: 1531, endPoint y: 343, distance: 59.3
click at [1531, 343] on td "$590.56 USD" at bounding box center [1483, 357] width 126 height 28
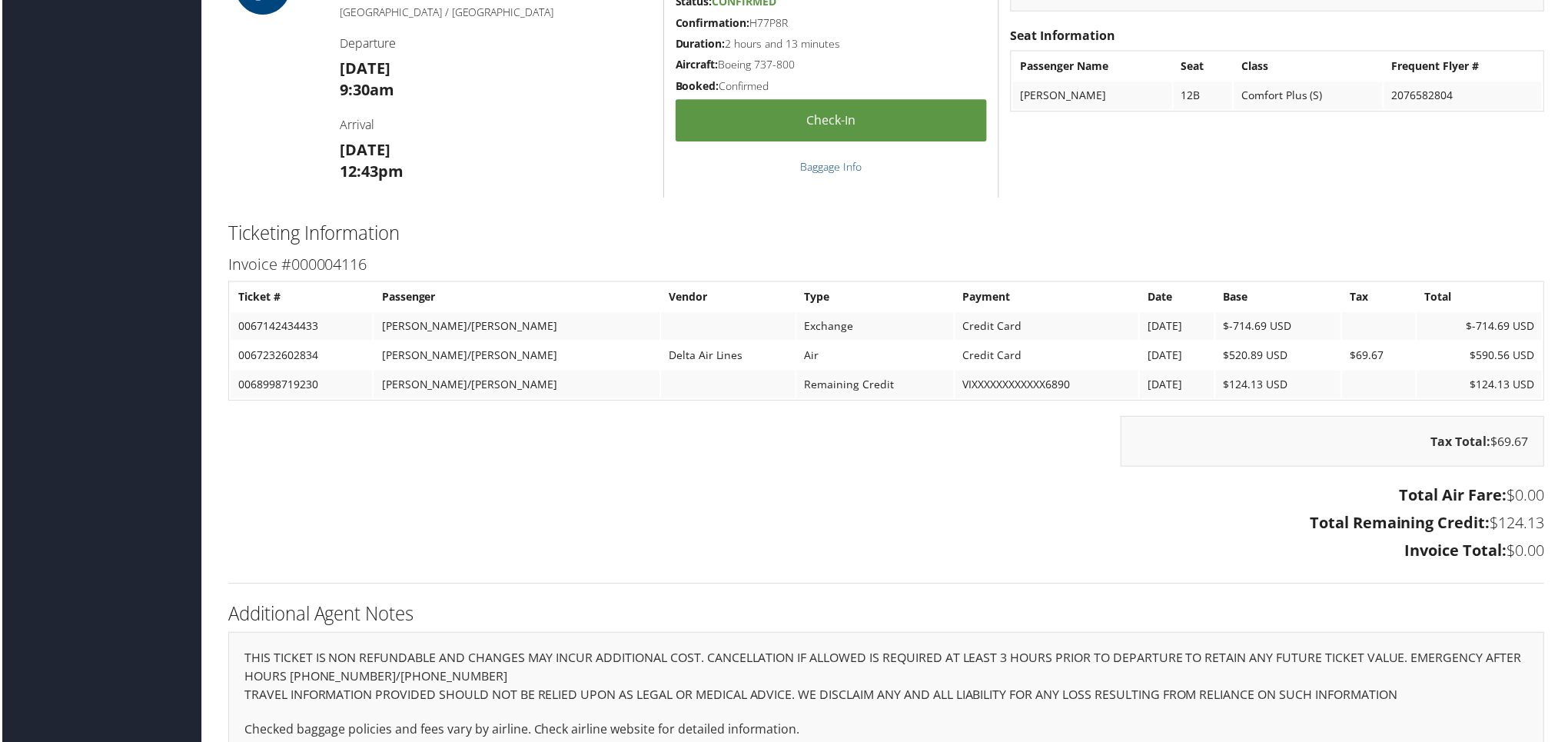
click at [1349, 372] on td at bounding box center [1381, 386] width 74 height 28
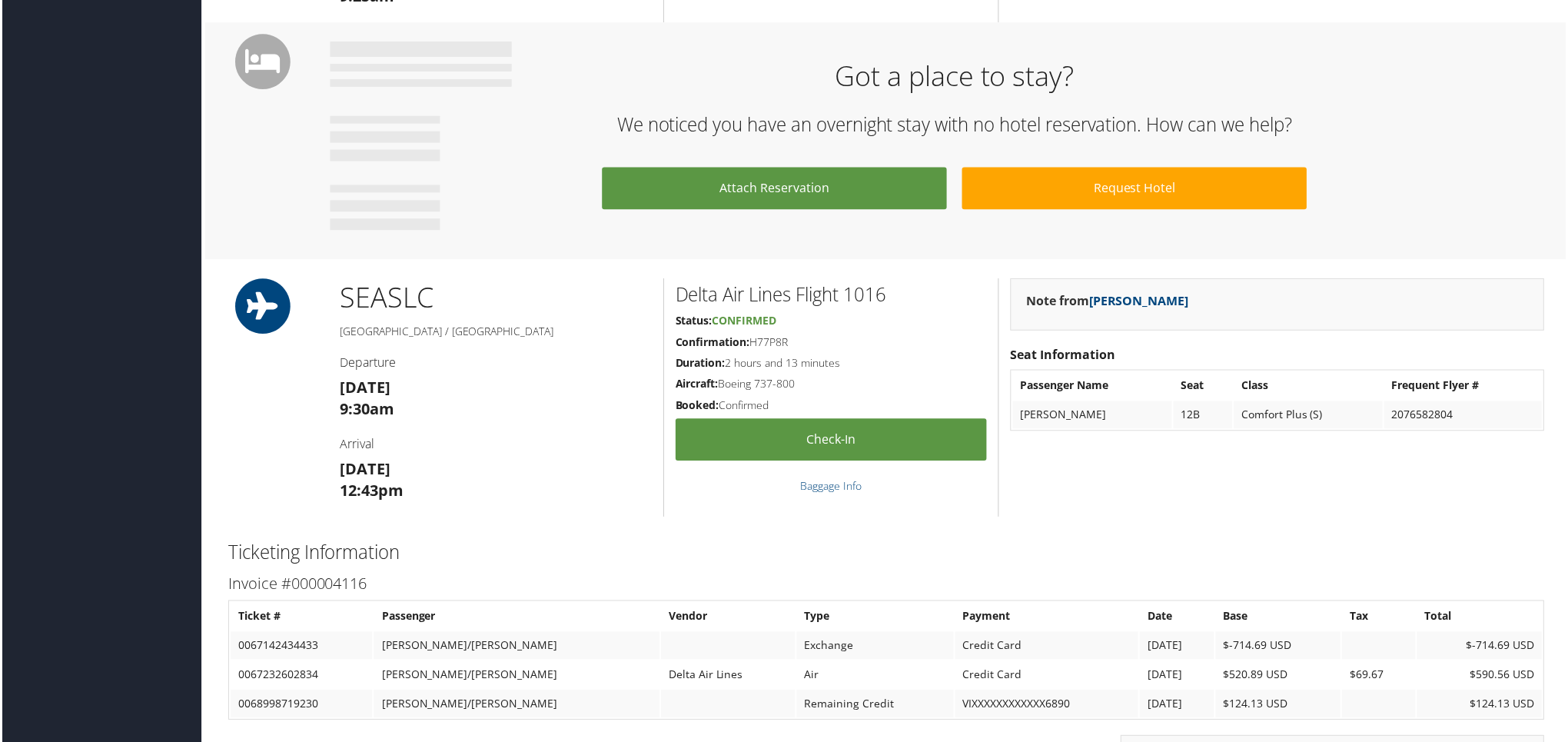
scroll to position [410, 0]
